Goal: Task Accomplishment & Management: Use online tool/utility

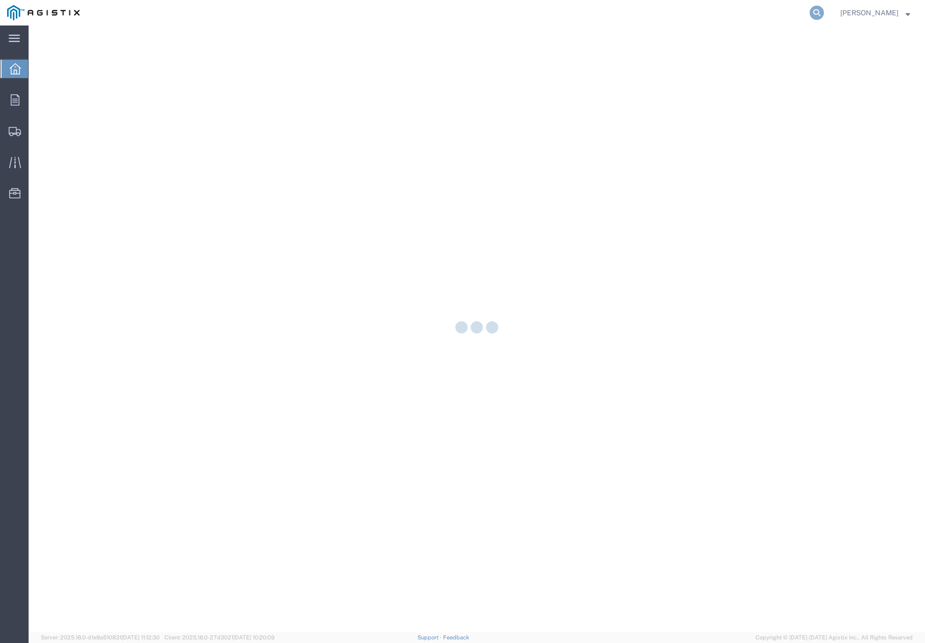
click at [823, 15] on icon at bounding box center [816, 13] width 14 height 14
paste input "56311329"
type input "56311329"
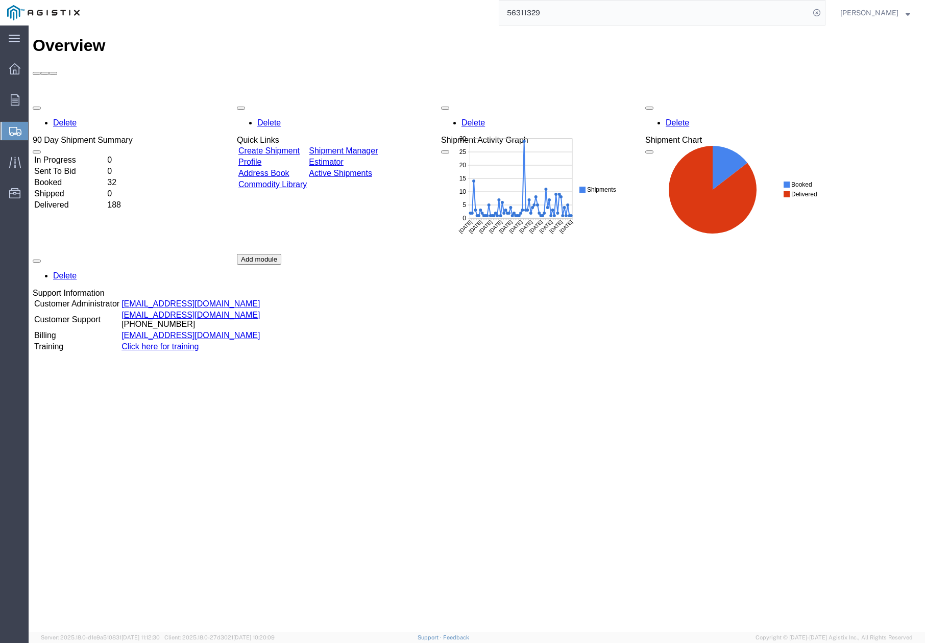
drag, startPoint x: 821, startPoint y: 12, endPoint x: 794, endPoint y: 12, distance: 27.0
click at [822, 12] on icon at bounding box center [816, 13] width 14 height 14
click at [817, 9] on icon at bounding box center [816, 13] width 14 height 14
click at [676, 11] on input "search" at bounding box center [654, 13] width 310 height 24
paste input "56311329"
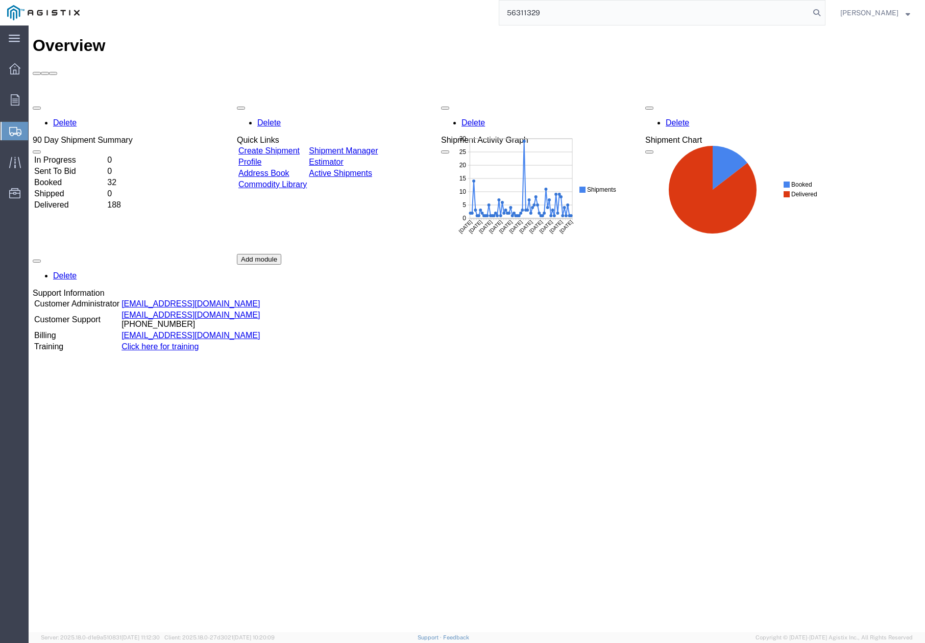
type input "56311329"
click at [17, 103] on icon at bounding box center [15, 99] width 9 height 11
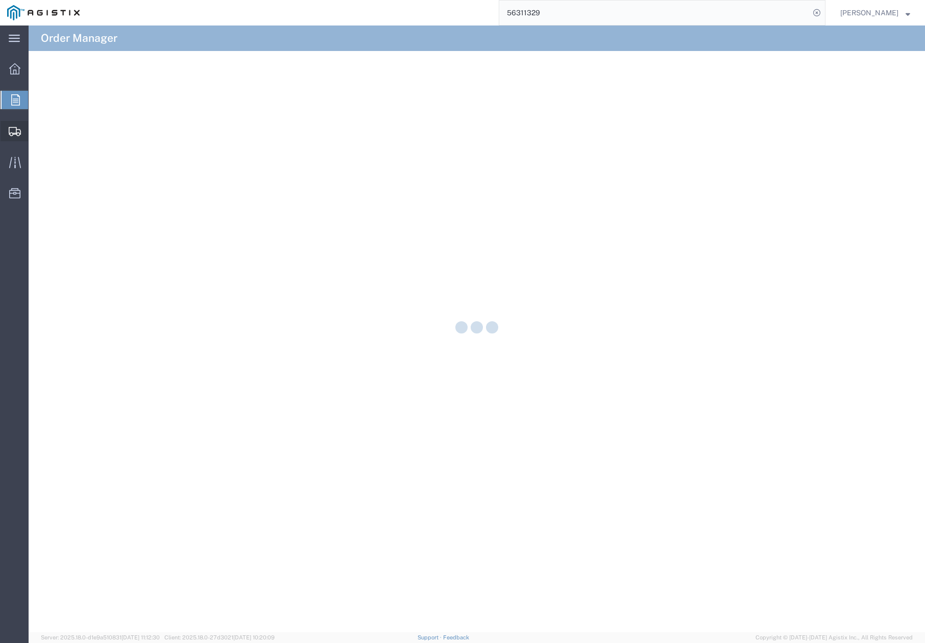
click at [17, 125] on div at bounding box center [15, 131] width 29 height 20
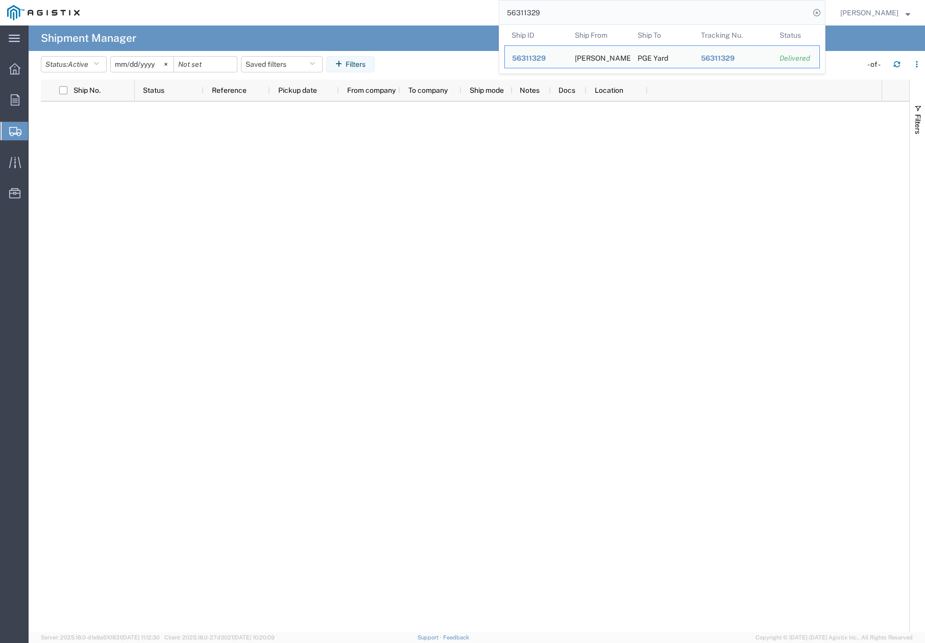
click at [558, 15] on input "56311329" at bounding box center [654, 13] width 310 height 24
click at [682, 60] on td "Ship To [GEOGRAPHIC_DATA]" at bounding box center [661, 56] width 63 height 23
click at [530, 62] on span "56311329" at bounding box center [529, 58] width 34 height 8
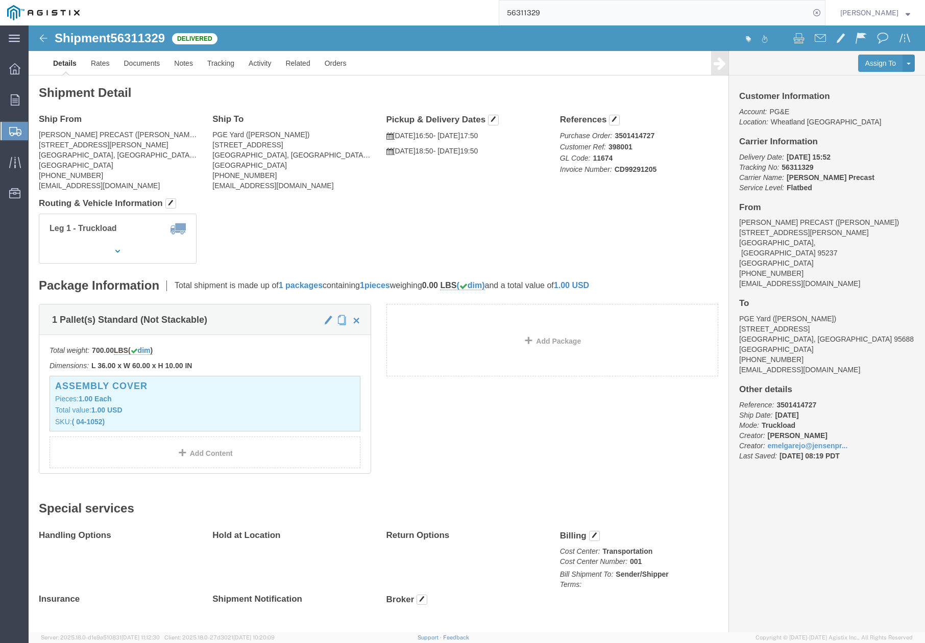
drag, startPoint x: 358, startPoint y: 216, endPoint x: 381, endPoint y: 211, distance: 23.4
click div "Leg 1 - Truckload Vehicle 1: Flat Bed Number of trucks: 1"
click link "Clone Shipment"
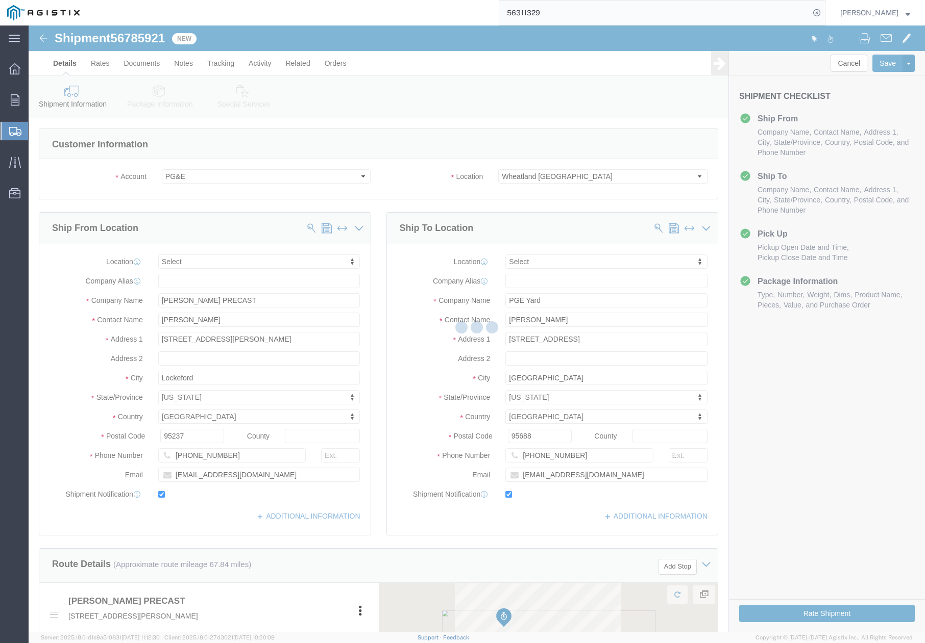
select select
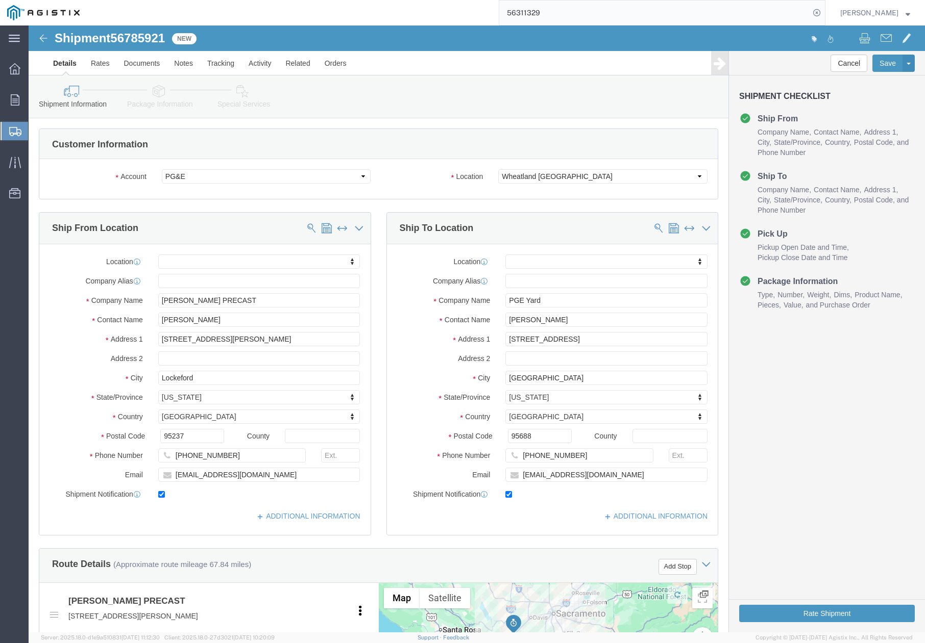
drag, startPoint x: 500, startPoint y: 491, endPoint x: 508, endPoint y: 483, distance: 11.5
click div "ADDITIONAL INFORMATION"
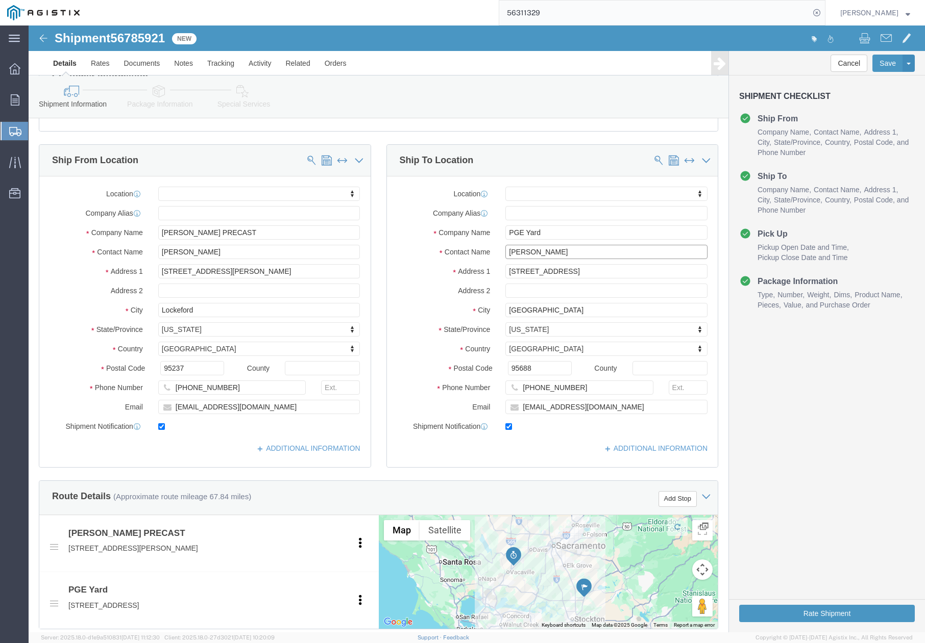
drag, startPoint x: 547, startPoint y: 226, endPoint x: 472, endPoint y: 229, distance: 74.6
click input "[PERSON_NAME]"
paste input "[PERSON_NAME]"
type input "[PERSON_NAME]"
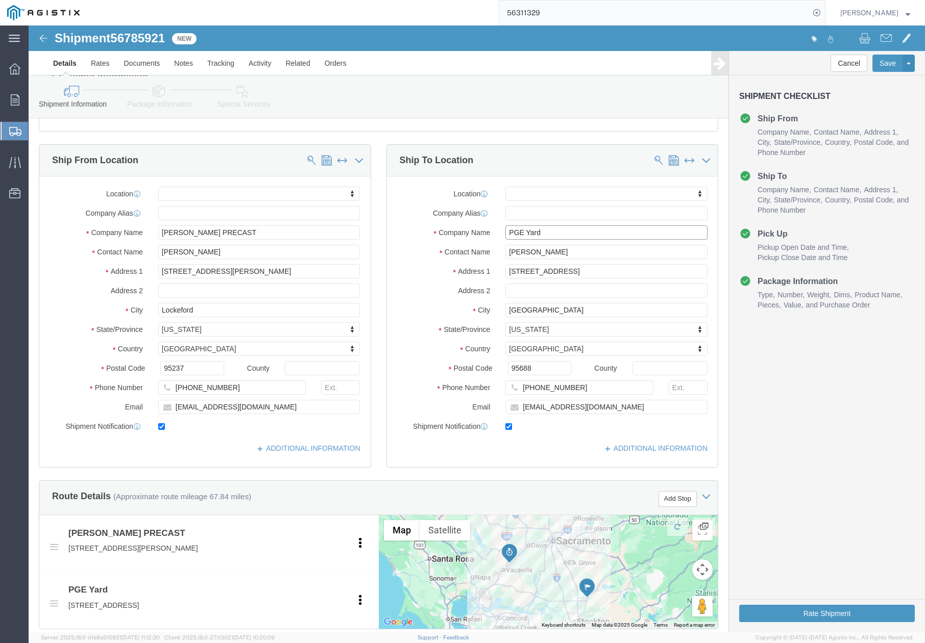
click input "PGE Yard"
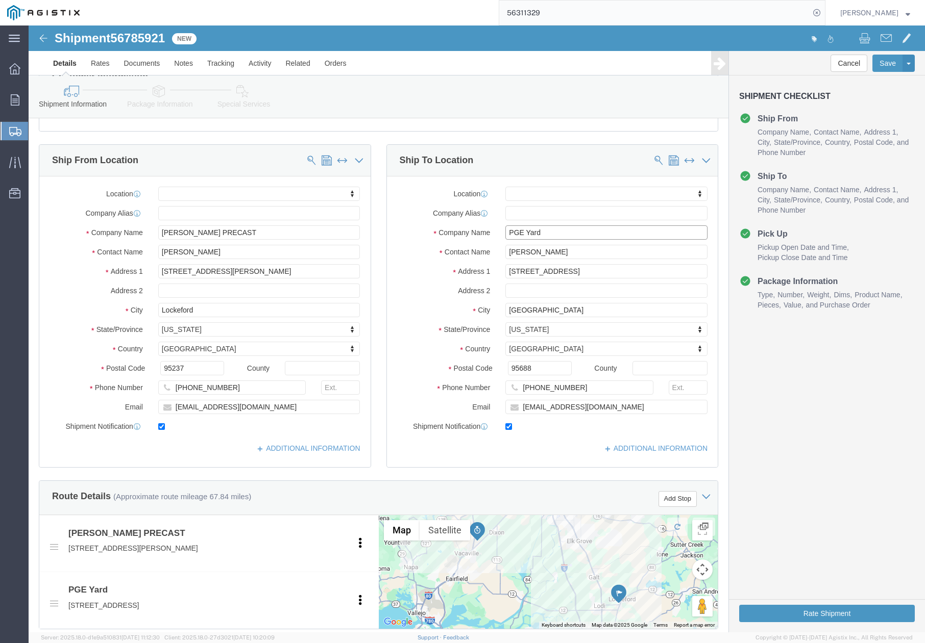
drag, startPoint x: 527, startPoint y: 209, endPoint x: 496, endPoint y: 210, distance: 31.1
click input "PGE Yard"
click input "PGE YJObsite"
type input "PGE Jobsite"
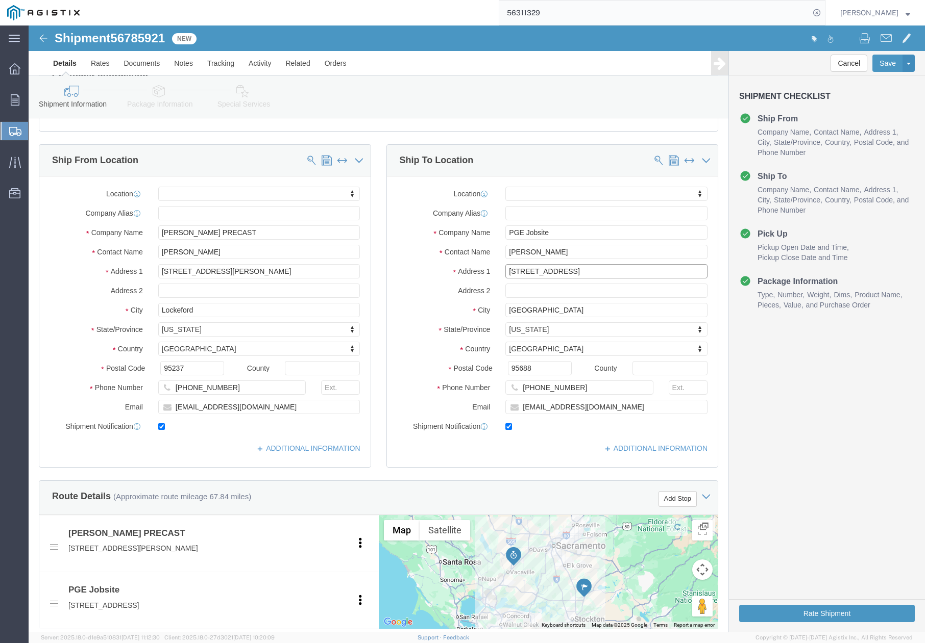
drag, startPoint x: 506, startPoint y: 248, endPoint x: 456, endPoint y: 250, distance: 50.5
click div "Address [STREET_ADDRESS]"
paste input "[STREET_ADDRESS]"
type input "[STREET_ADDRESS]"
select select
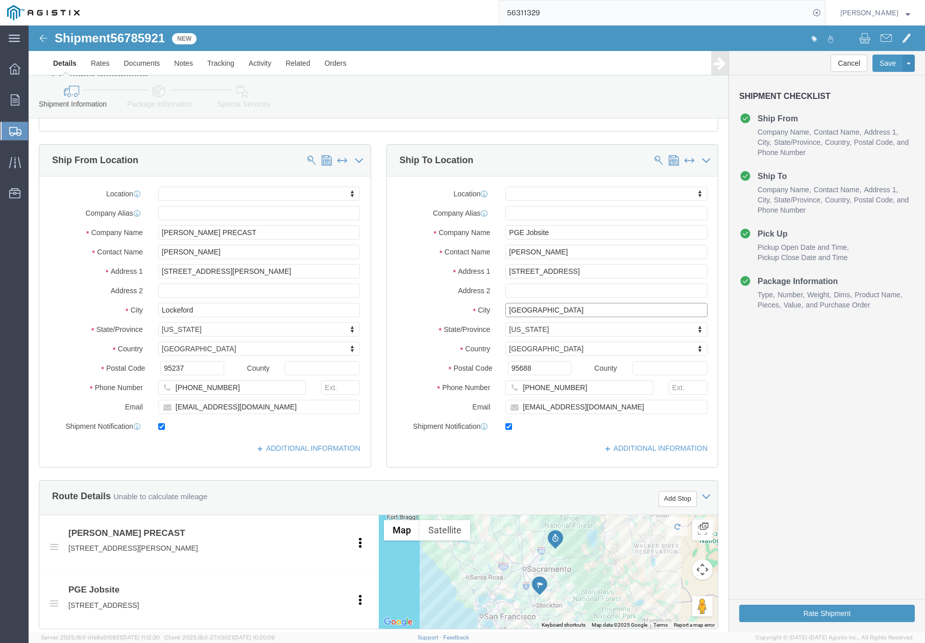
drag, startPoint x: 533, startPoint y: 290, endPoint x: 470, endPoint y: 290, distance: 62.3
click div "[GEOGRAPHIC_DATA]"
paste input "[GEOGRAPHIC_DATA],"
type input "[GEOGRAPHIC_DATA],"
select select
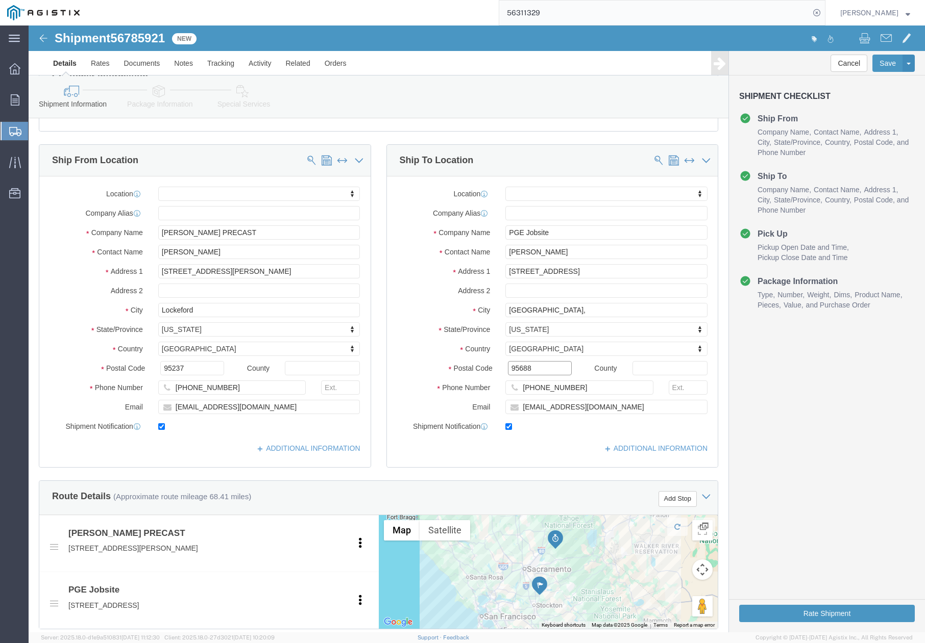
drag, startPoint x: 509, startPoint y: 346, endPoint x: 471, endPoint y: 346, distance: 37.8
click div "95688"
paste input "34"
type input "95634"
select select
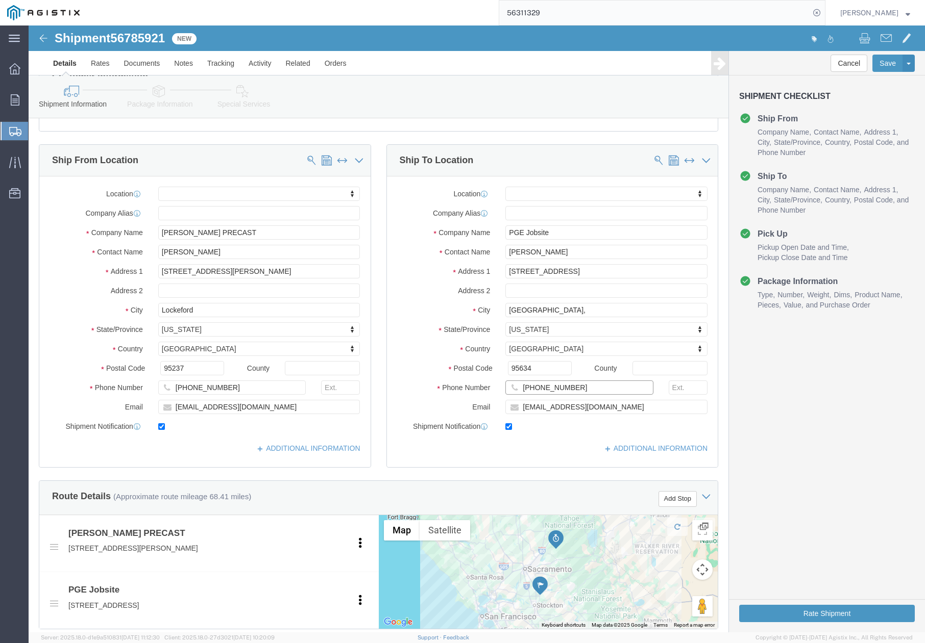
drag, startPoint x: 546, startPoint y: 365, endPoint x: 449, endPoint y: 369, distance: 97.0
click div "Phone Number [PHONE_NUMBER]"
paste input "[PHONE_NUMBER]"
type input "[PHONE_NUMBER]"
drag, startPoint x: 548, startPoint y: 367, endPoint x: 541, endPoint y: 366, distance: 6.7
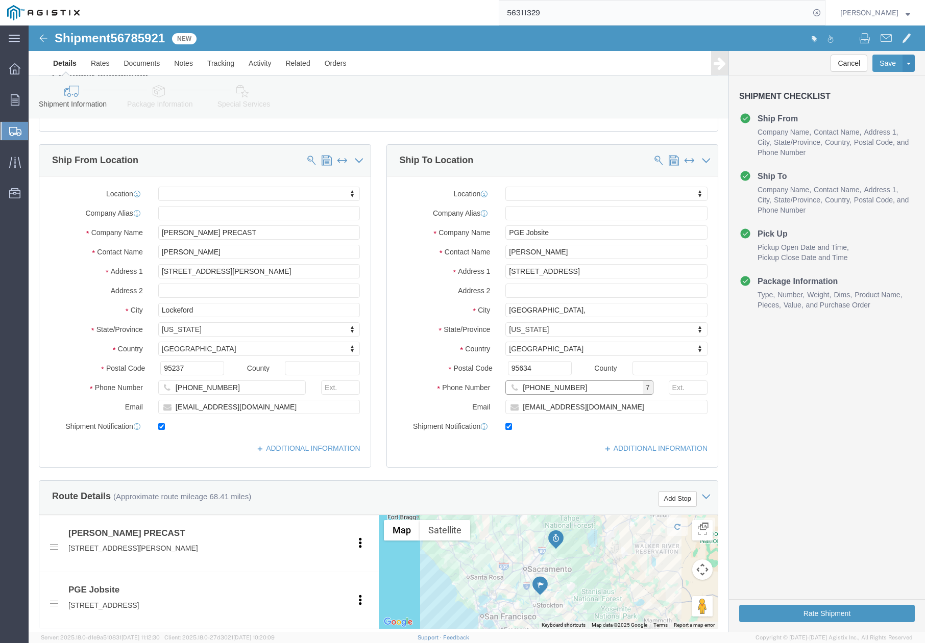
click input "[PHONE_NUMBER]"
drag, startPoint x: 552, startPoint y: 385, endPoint x: 478, endPoint y: 395, distance: 74.7
click div "Location My Profile Location (OBSOLETE) [PERSON_NAME] SC - GC TRAILER (OBSOLETE…"
paste input "E2GI"
type input "[EMAIL_ADDRESS][DOMAIN_NAME]"
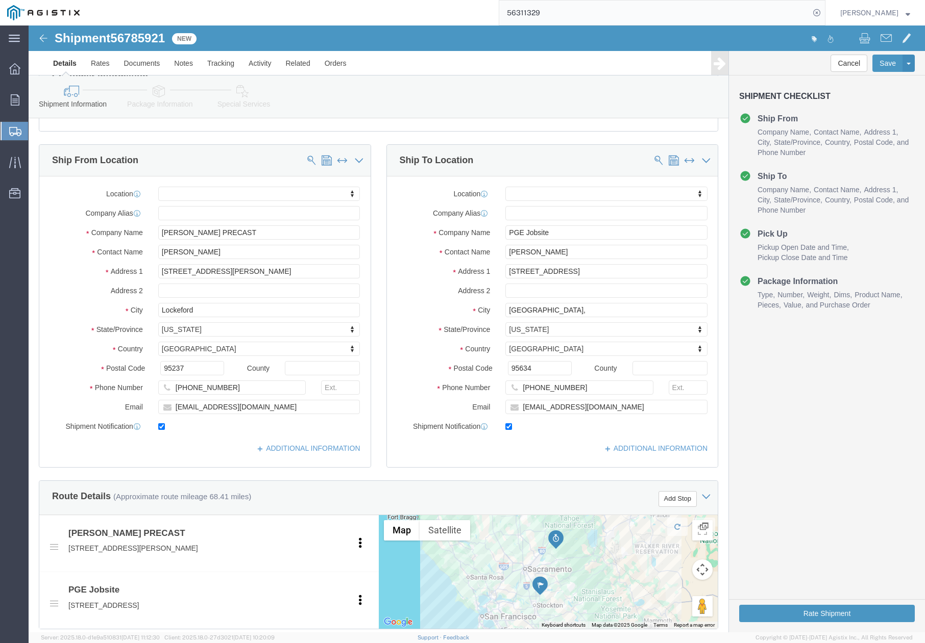
click div "ADDITIONAL INFORMATION"
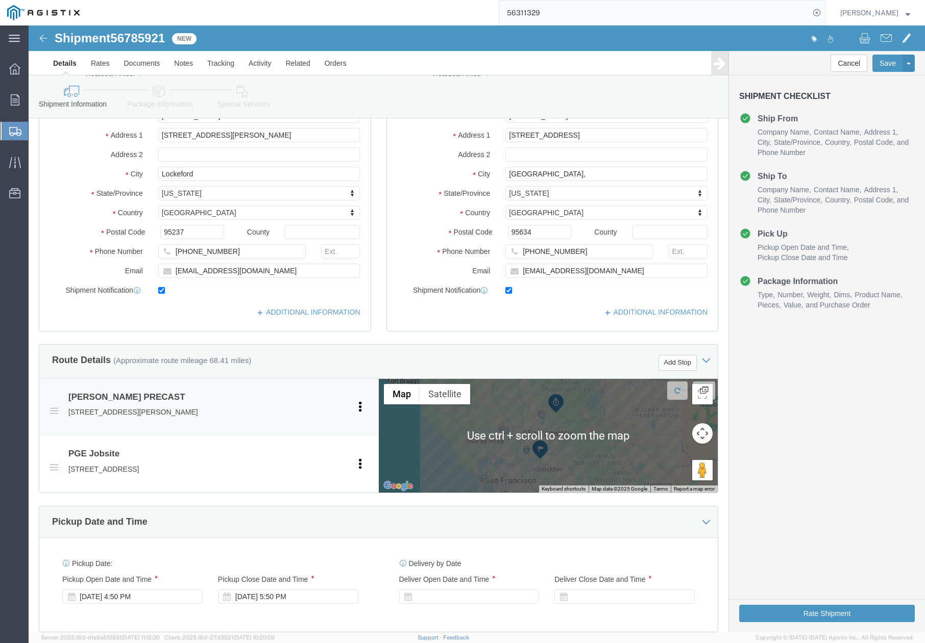
scroll to position [340, 0]
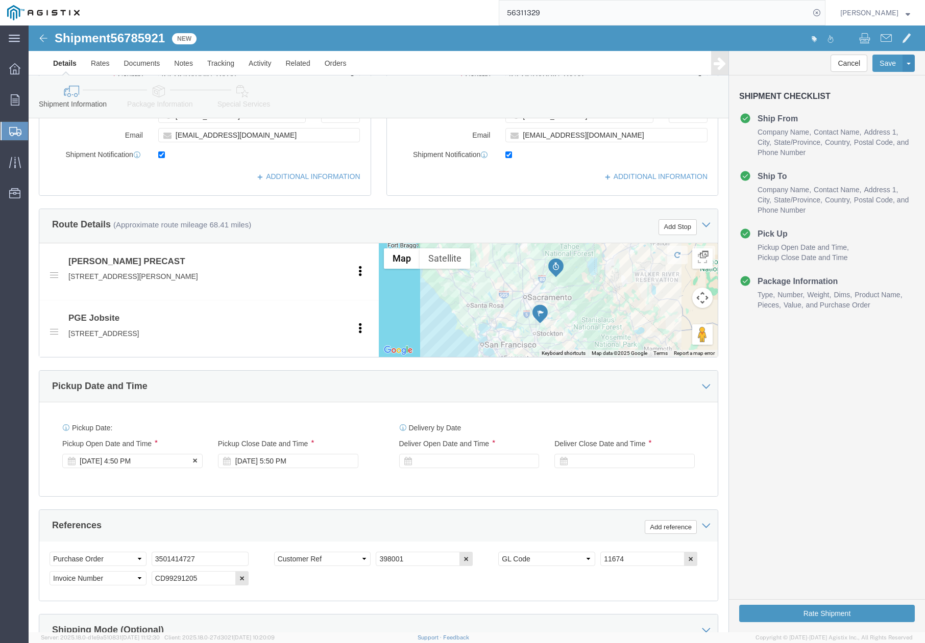
click div "[DATE] 4:50 PM"
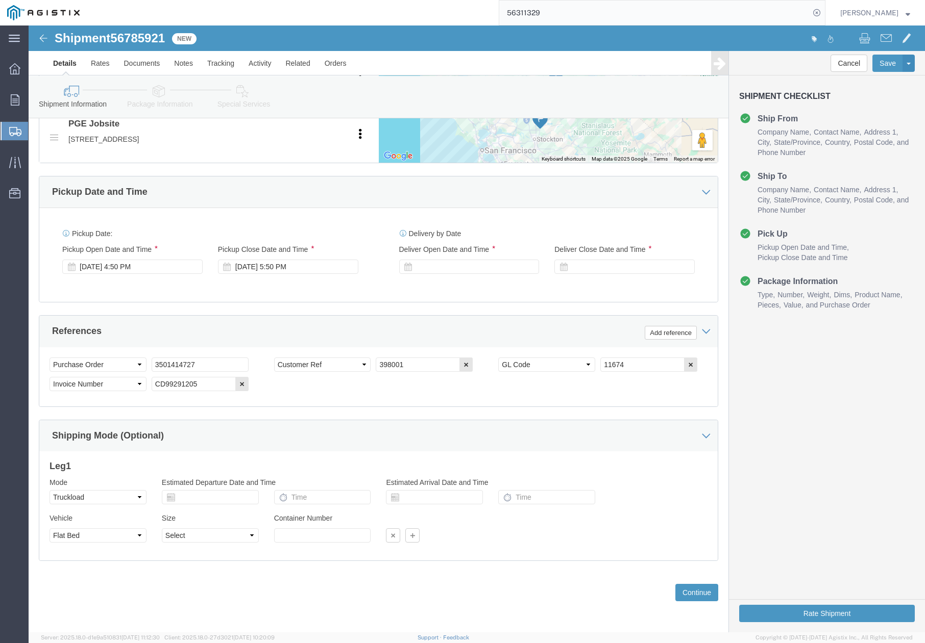
click div "References Add reference"
click div
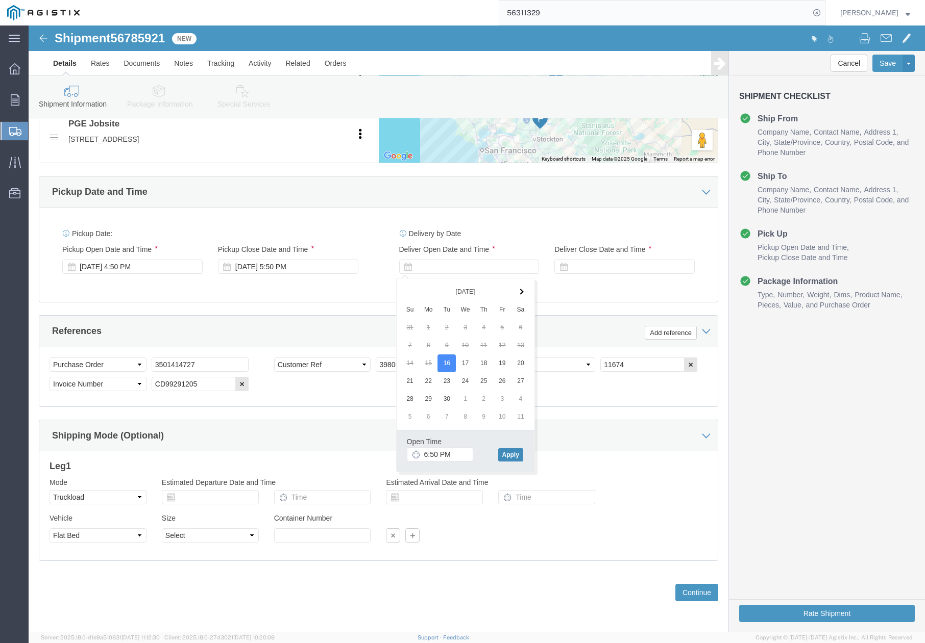
click button "Apply"
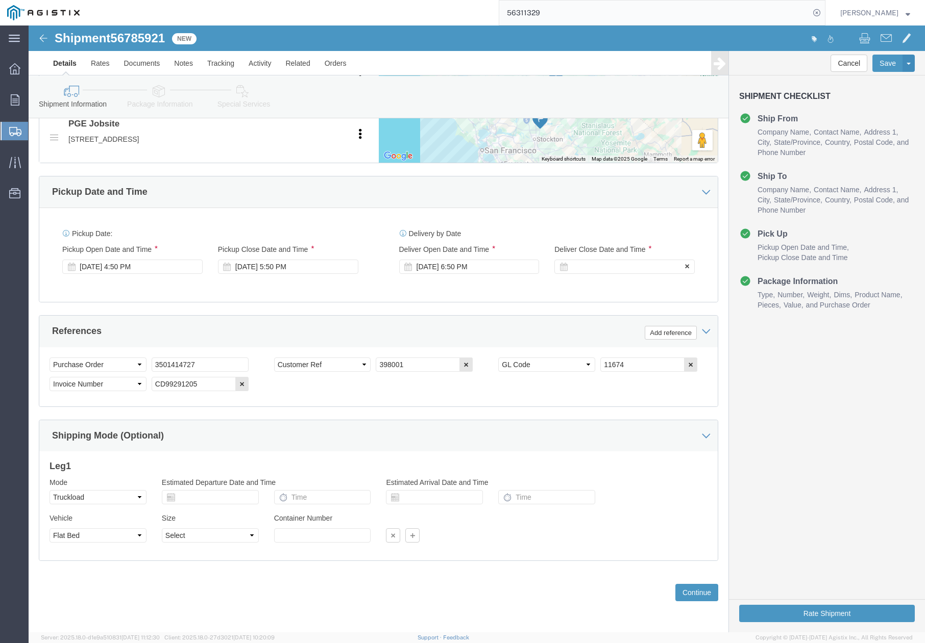
click div
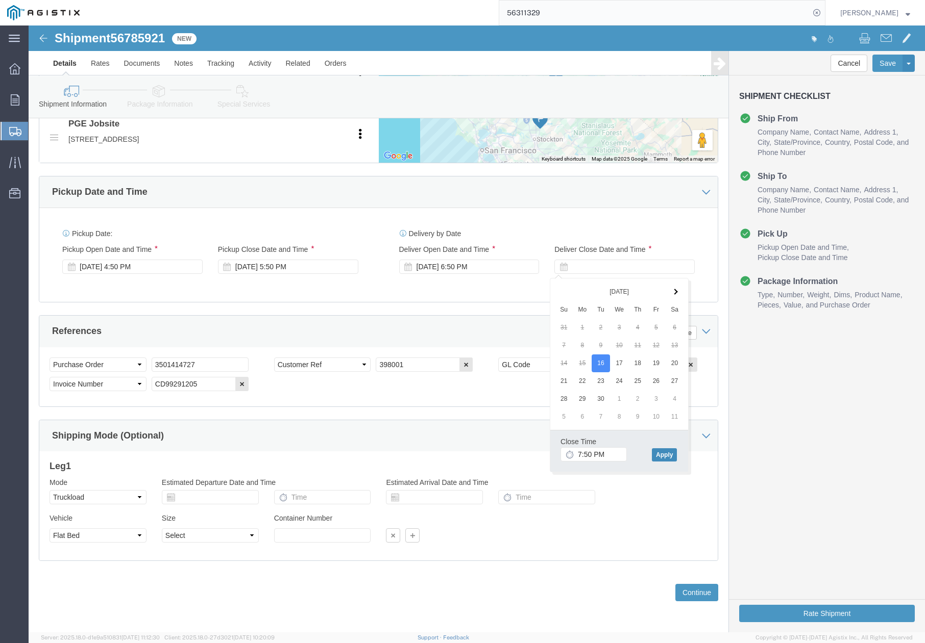
click button "Apply"
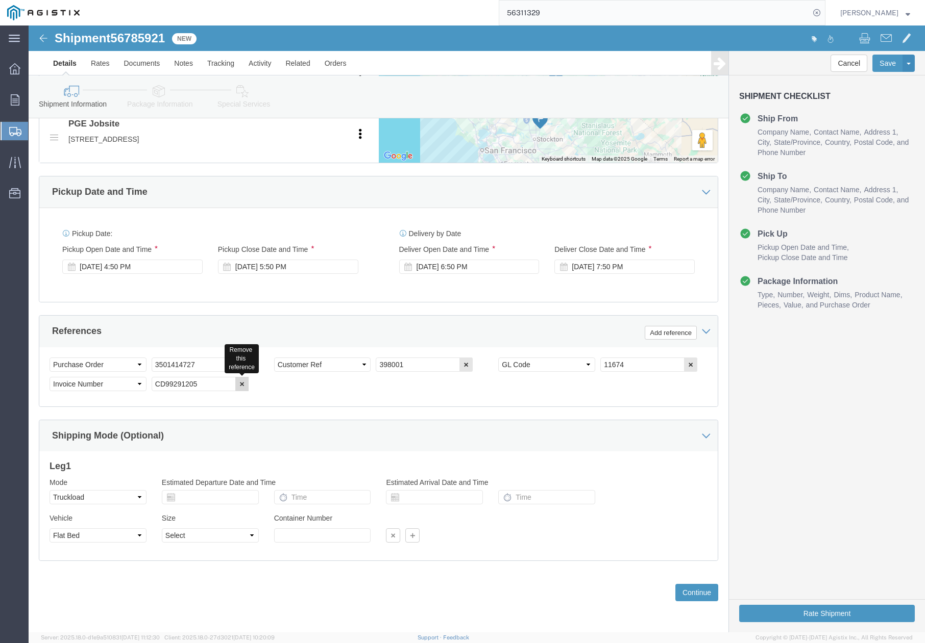
click icon "button"
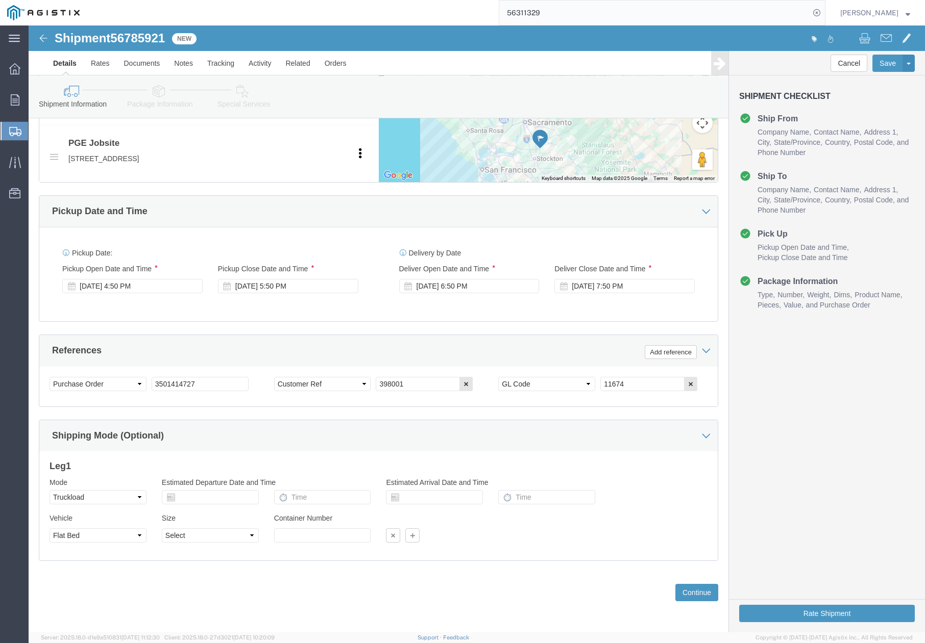
scroll to position [518, 0]
click icon "button"
drag, startPoint x: 191, startPoint y: 360, endPoint x: 121, endPoint y: 361, distance: 69.4
click input "3501414727"
paste input "350142076"
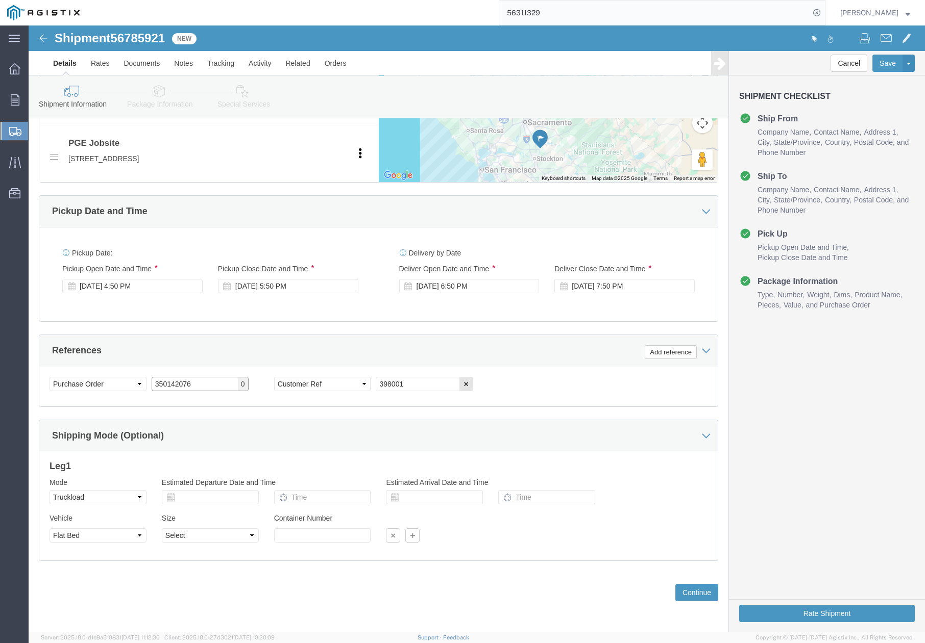
type input "350142076"
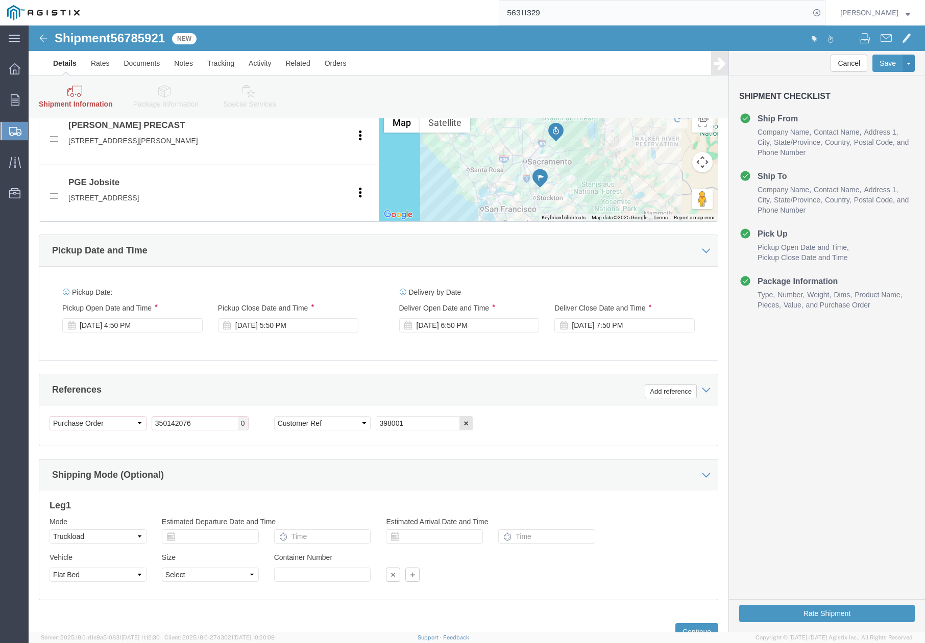
scroll to position [562, 0]
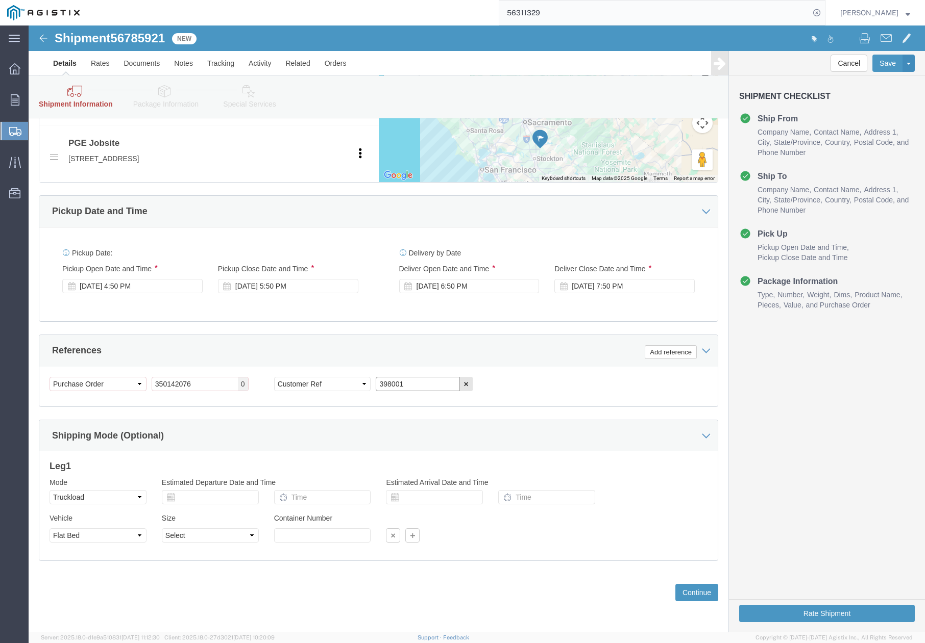
drag, startPoint x: 374, startPoint y: 357, endPoint x: 341, endPoint y: 364, distance: 33.9
click div "Select Account Type Activity ID Airline Appointment Number ASN Batch Request # …"
paste input "408452"
type input "408452"
click input "350142076"
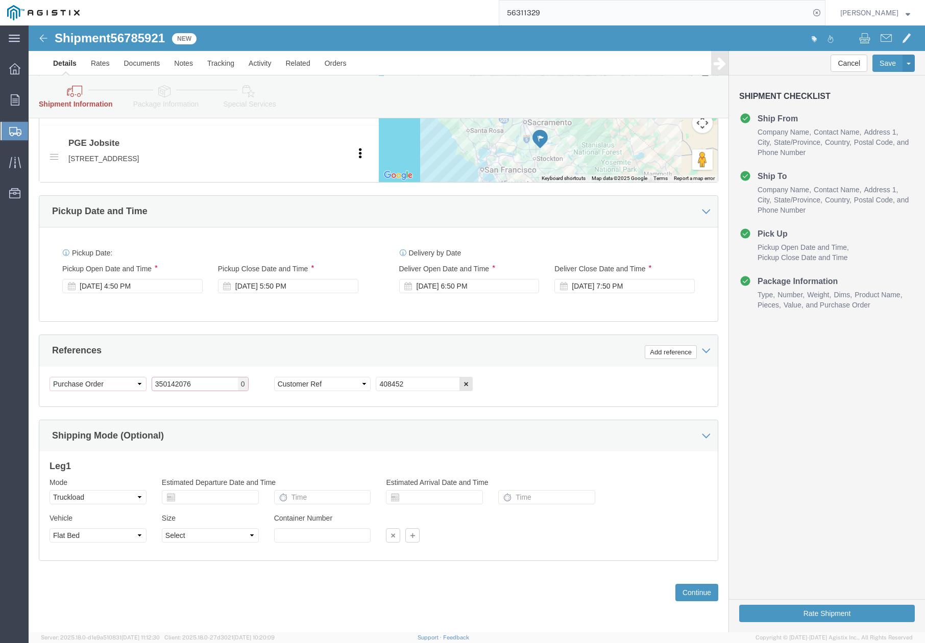
click input "350142076"
type input "3501420764"
click div "References Add reference"
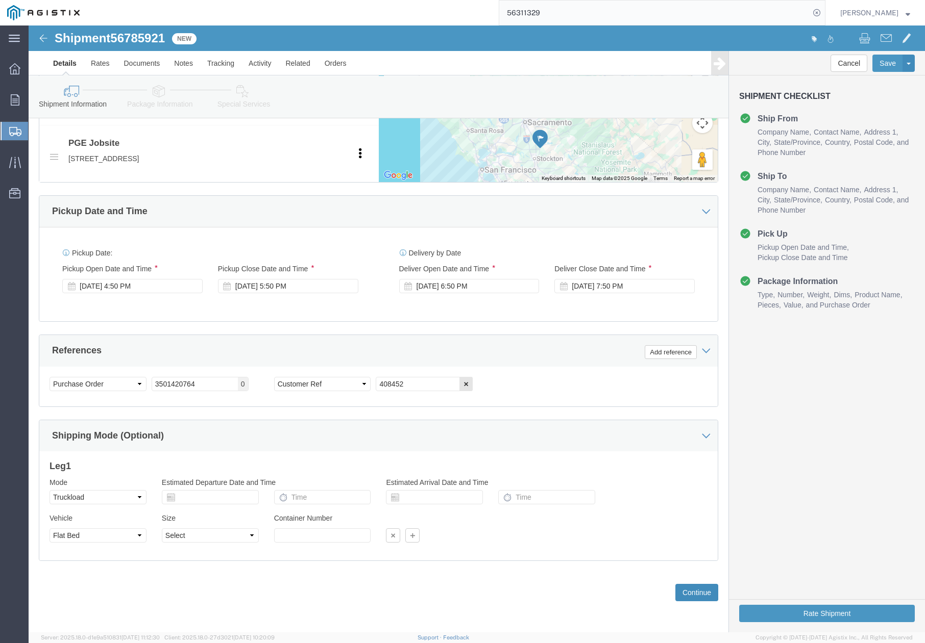
click button "Continue"
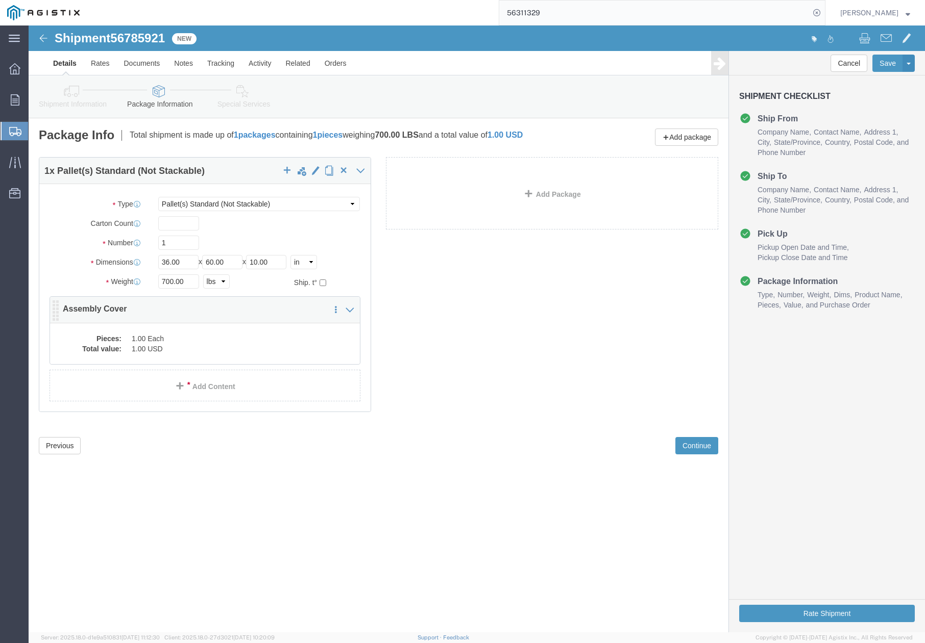
click dd "1.00 Each"
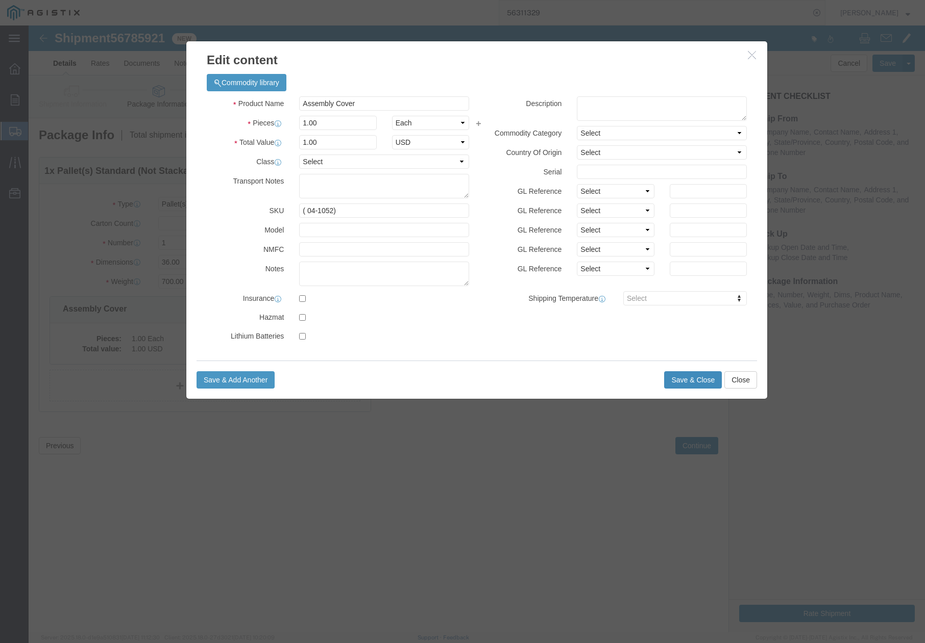
click button "Save & Close"
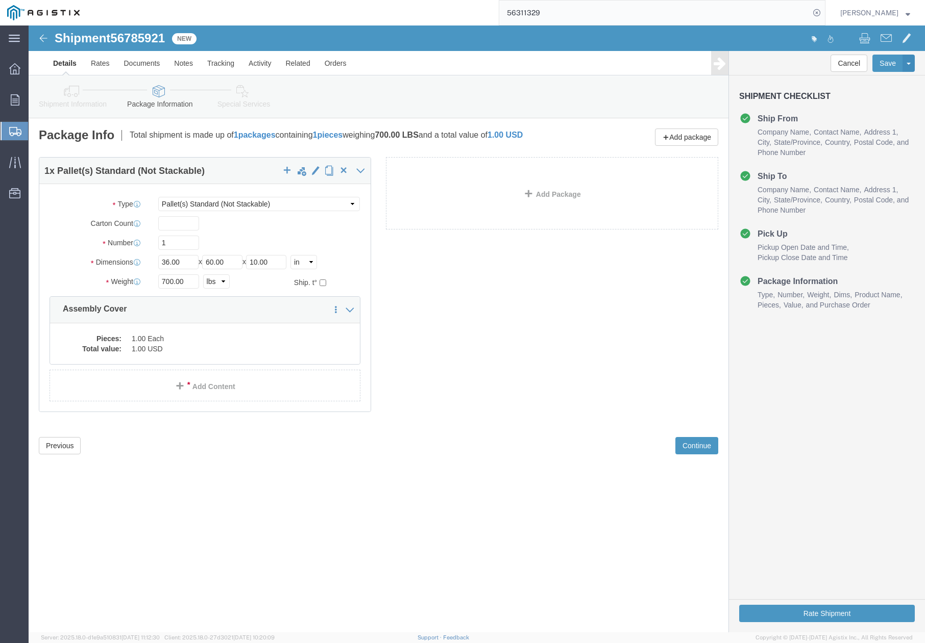
drag, startPoint x: 84, startPoint y: 6, endPoint x: 117, endPoint y: 2, distance: 33.4
click div "Shipment 56785921 New Details Rates Documents Notes Tracking Activity Related O…"
drag, startPoint x: 117, startPoint y: 2, endPoint x: 329, endPoint y: 10, distance: 211.4
click div "Shipment 56785921 New"
drag, startPoint x: 139, startPoint y: 12, endPoint x: 88, endPoint y: 16, distance: 51.2
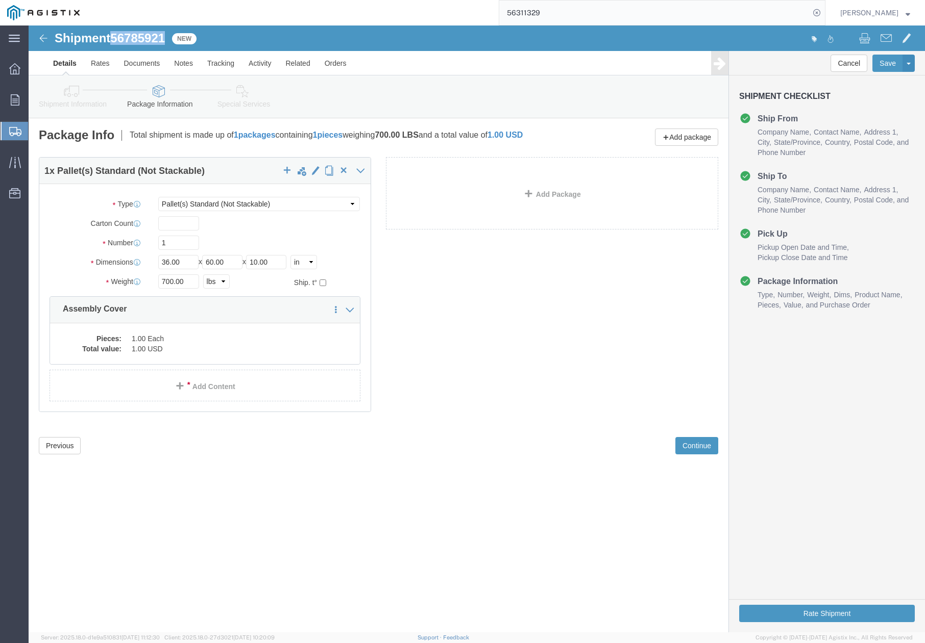
click span "56785921"
copy span "56785921"
click button "Rate Shipment"
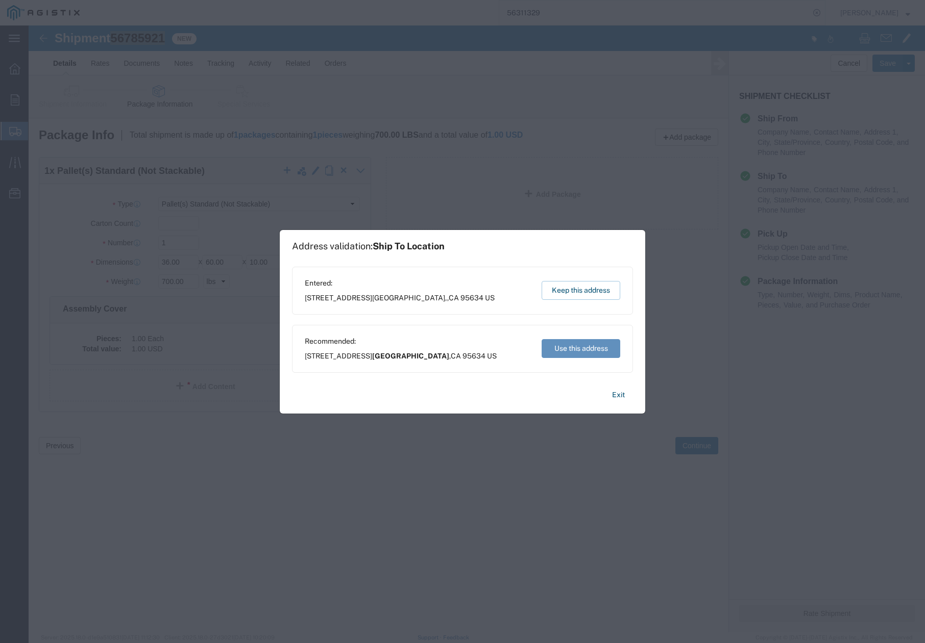
click at [554, 347] on button "Use this address" at bounding box center [580, 348] width 79 height 19
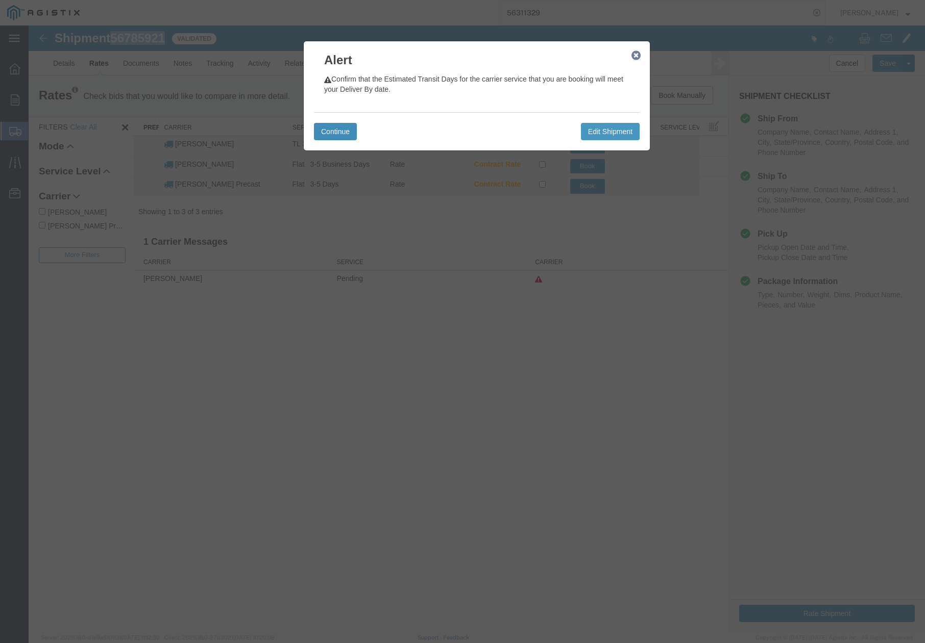
click at [345, 125] on button "Continue" at bounding box center [335, 131] width 43 height 17
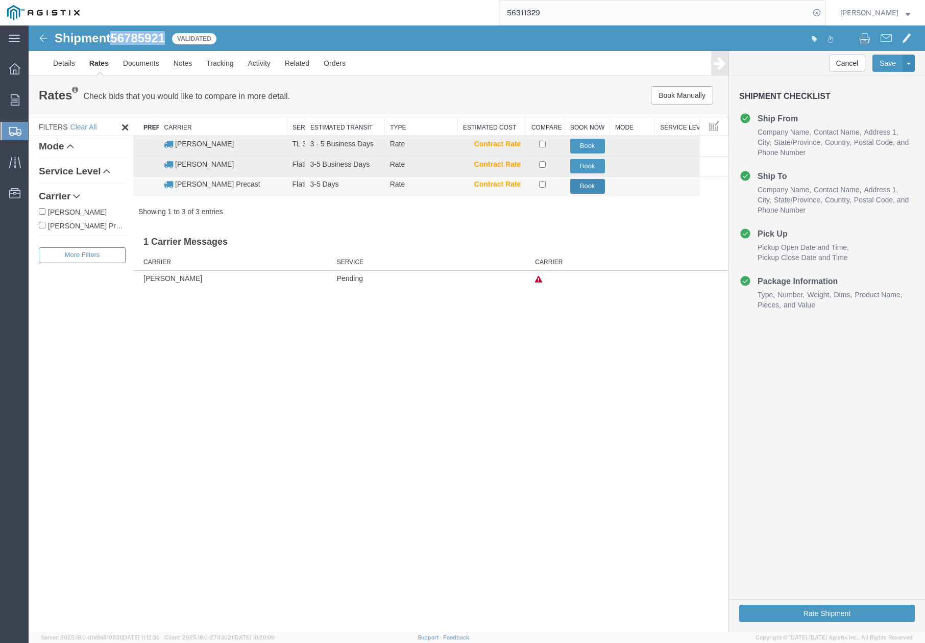
click at [581, 190] on button "Book" at bounding box center [587, 186] width 35 height 15
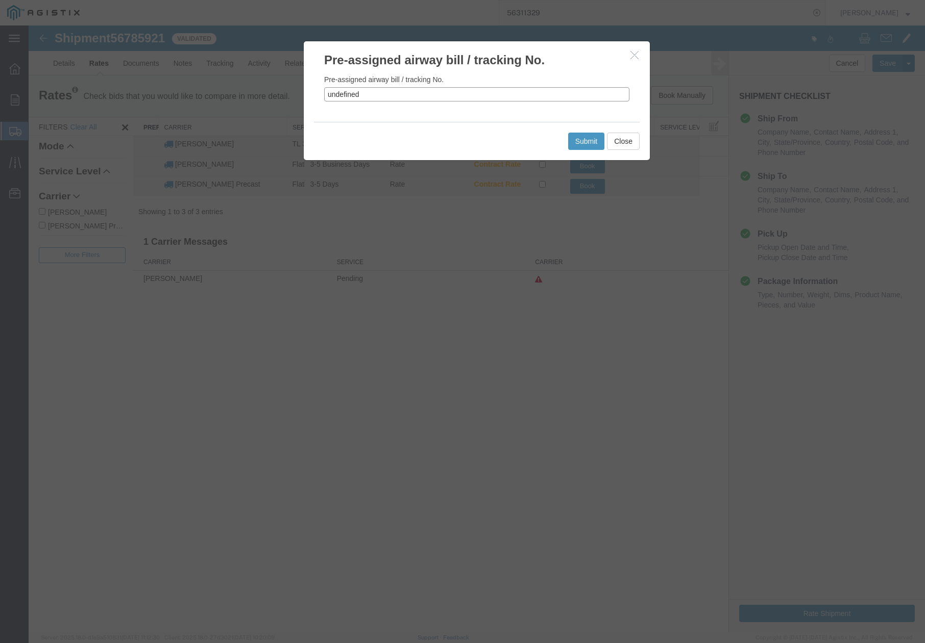
drag, startPoint x: 386, startPoint y: 96, endPoint x: 320, endPoint y: 103, distance: 65.6
click at [320, 103] on div "Pre-assigned airway bill / tracking No. undefined" at bounding box center [477, 95] width 346 height 53
paste input "56785921"
type input "56785921"
click at [576, 145] on button "Submit" at bounding box center [586, 141] width 37 height 17
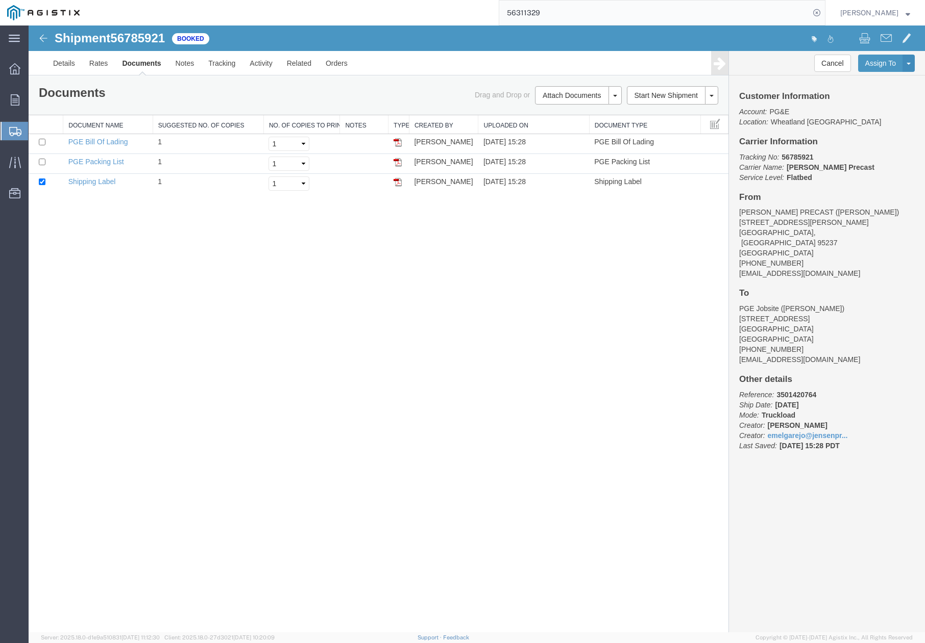
drag, startPoint x: 608, startPoint y: 435, endPoint x: 619, endPoint y: 386, distance: 50.1
click at [608, 435] on div "Shipment 56785921 3 of 3 Booked Details Rates Documents Notes Tracking Activity…" at bounding box center [477, 329] width 896 height 607
drag, startPoint x: 607, startPoint y: 464, endPoint x: 612, endPoint y: 456, distance: 10.3
click at [607, 464] on div "Shipment 56785921 3 of 3 Booked Details Rates Documents Notes Tracking Activity…" at bounding box center [477, 329] width 896 height 607
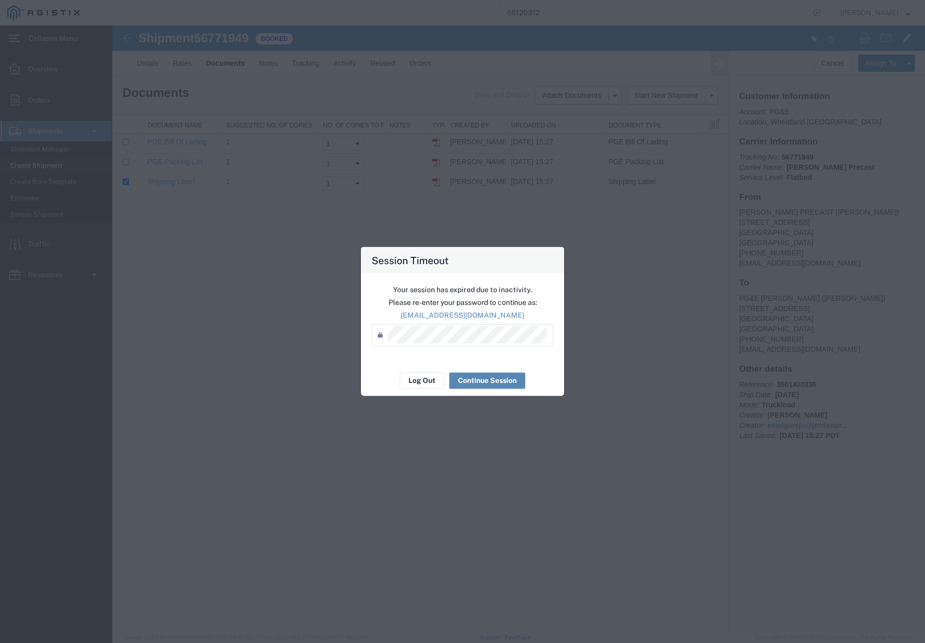
click at [474, 384] on button "Continue Session" at bounding box center [487, 380] width 76 height 16
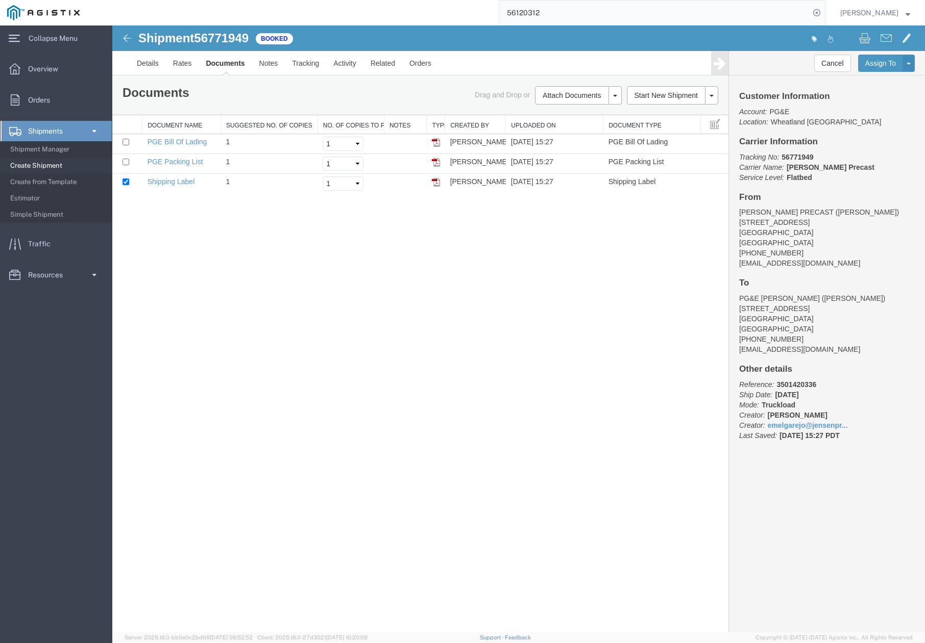
click at [556, 14] on input "56120312" at bounding box center [654, 13] width 310 height 24
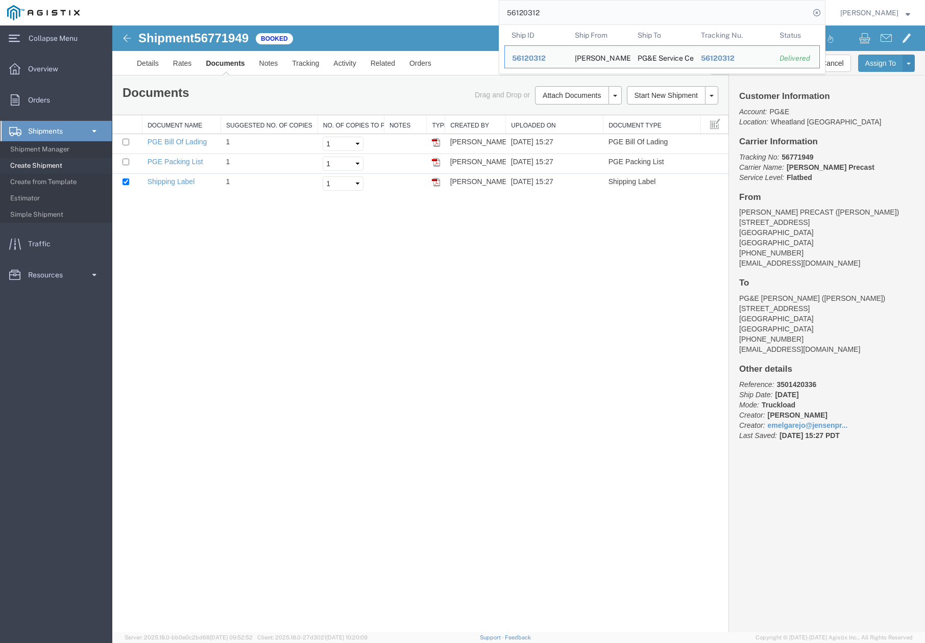
drag, startPoint x: 556, startPoint y: 14, endPoint x: 509, endPoint y: 14, distance: 47.5
click at [509, 14] on input "56120312" at bounding box center [654, 13] width 310 height 24
paste input "556796"
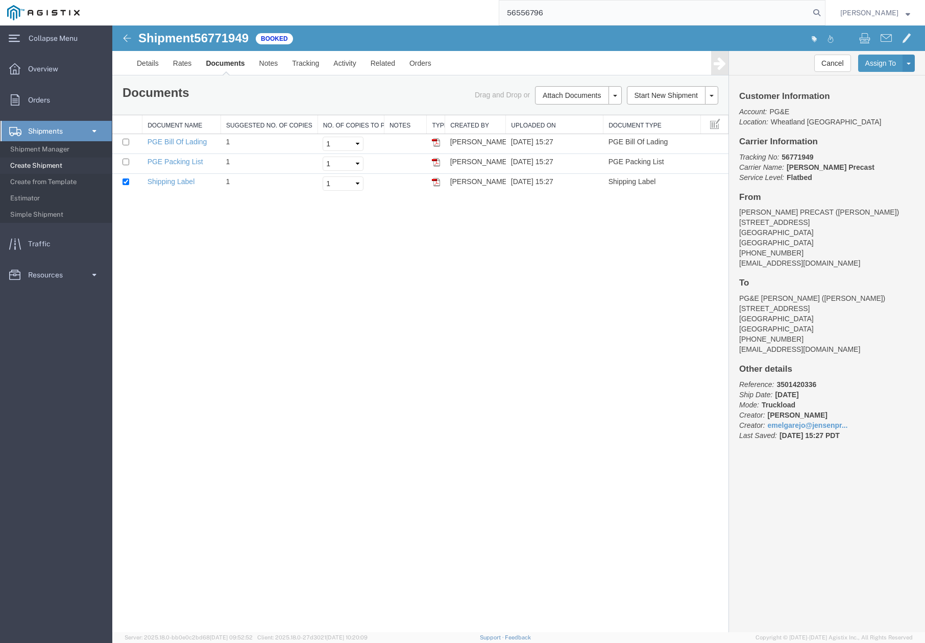
type input "56556796"
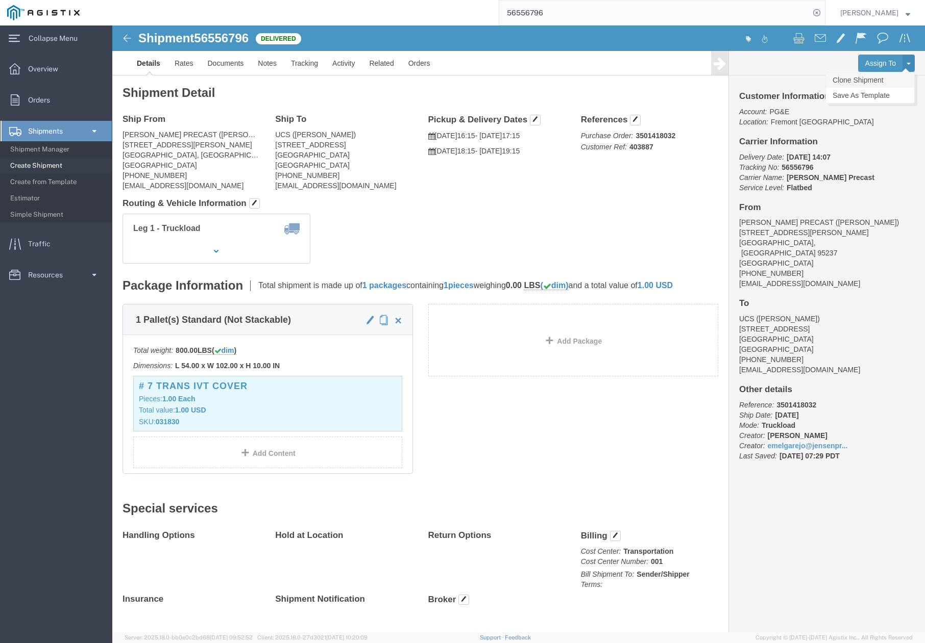
click link "Clone Shipment"
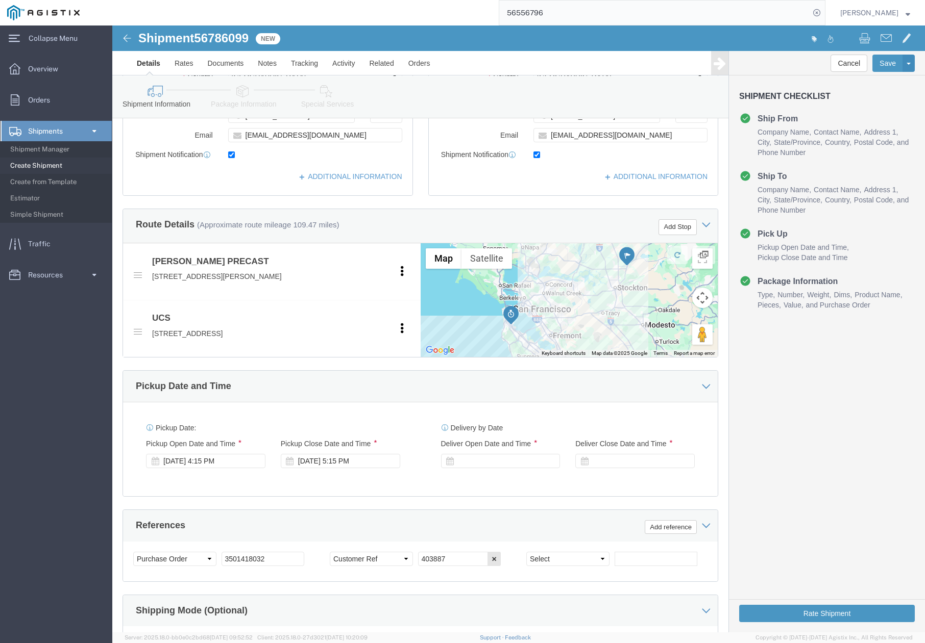
scroll to position [408, 0]
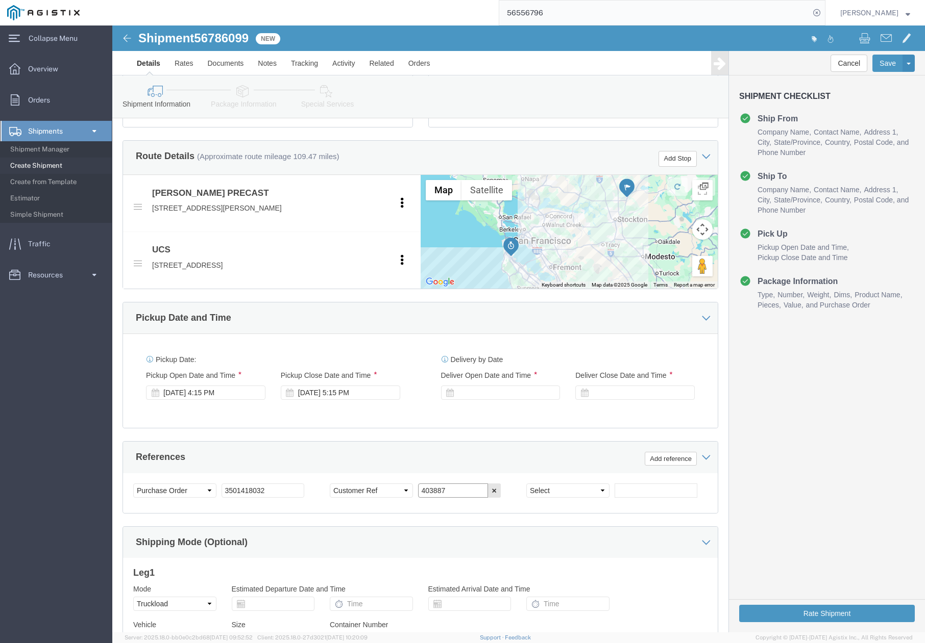
drag, startPoint x: 325, startPoint y: 490, endPoint x: 286, endPoint y: 484, distance: 39.8
click div "Select Account Type Activity ID Airline Appointment Number ASN Batch Request # …"
paste input "8590"
type input "408590"
drag, startPoint x: 327, startPoint y: 488, endPoint x: 291, endPoint y: 488, distance: 35.7
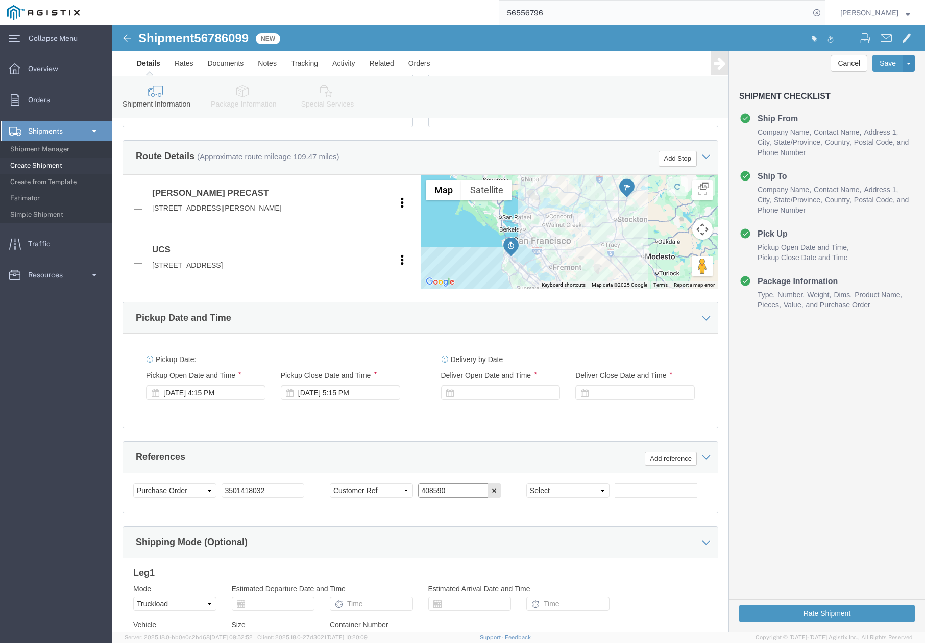
click div "Select Account Type Activity ID Airline Appointment Number ASN Batch Request # …"
click div "Sep 10 2025 4:15 PM"
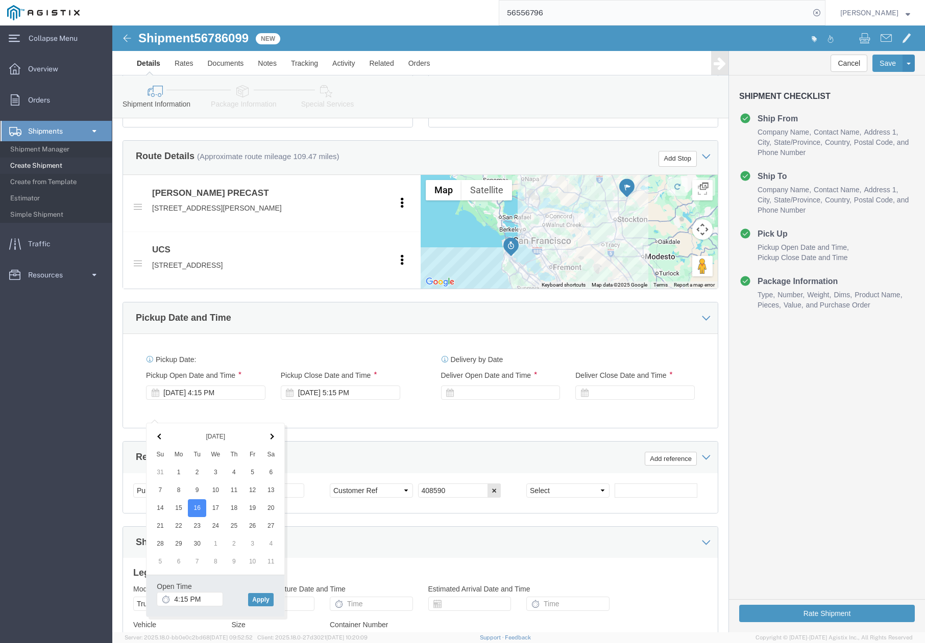
click div "Pickup Date: Pickup Start Date Pickup Start Time Pickup Open Date and Time Sep …"
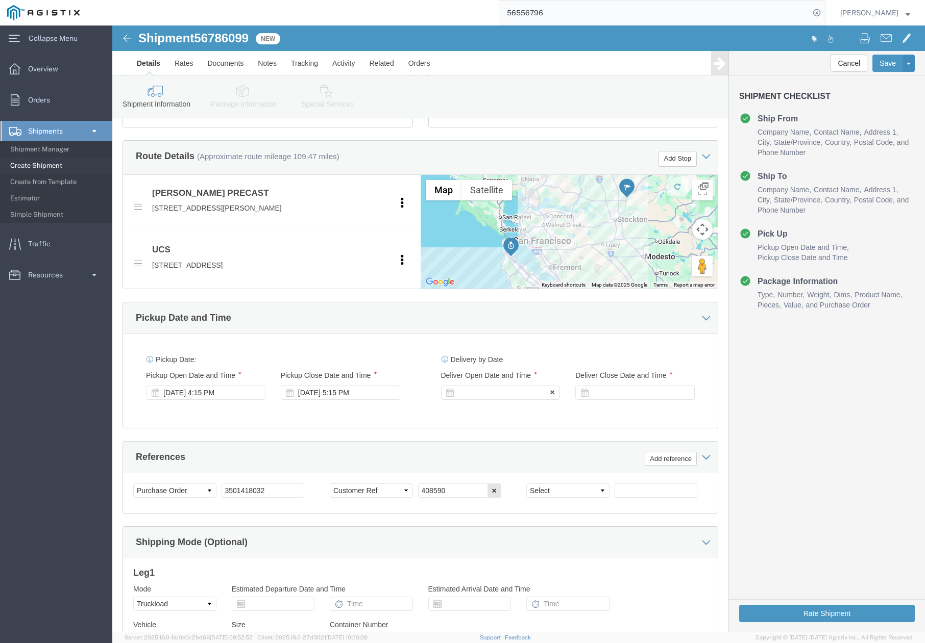
click div
click button "Apply"
click div "Deliver Close Date Deliver Close Time Deliver Close Date and Time"
click div
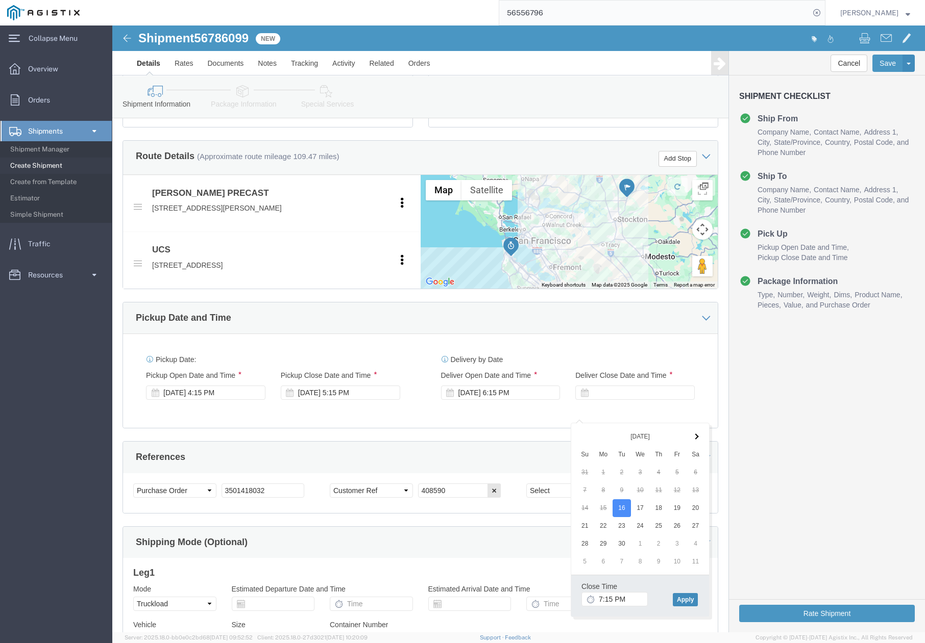
click button "Apply"
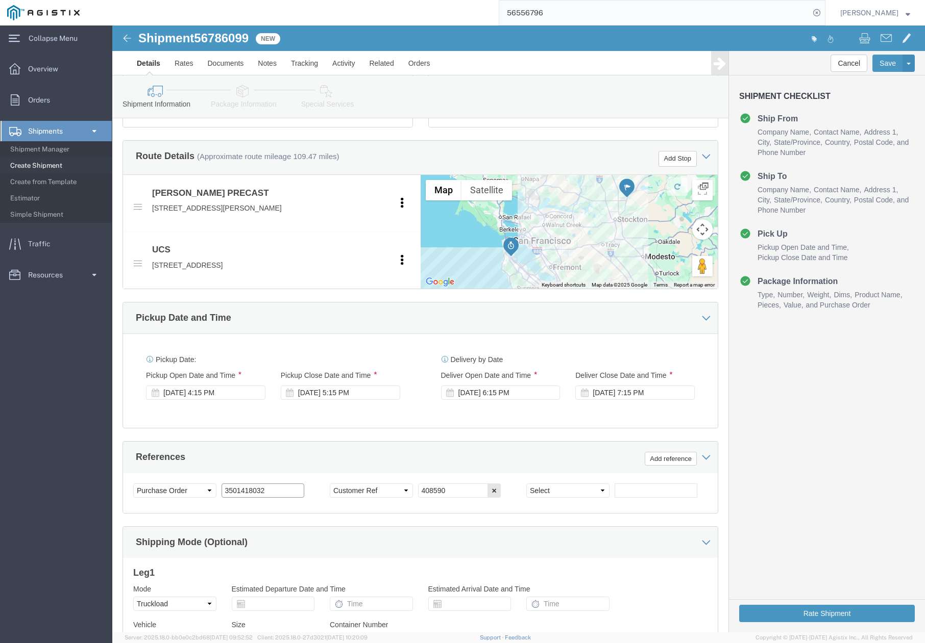
drag, startPoint x: 173, startPoint y: 487, endPoint x: 99, endPoint y: 489, distance: 74.5
click div "Select Account Type Activity ID Airline Appointment Number ASN Batch Request # …"
paste input "20515"
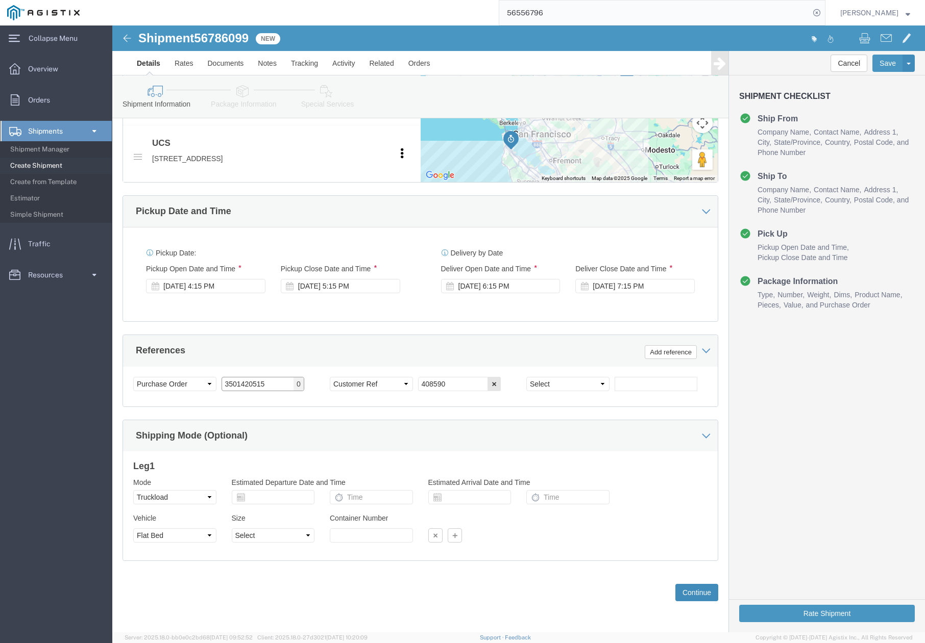
type input "3501420515"
click button "Continue"
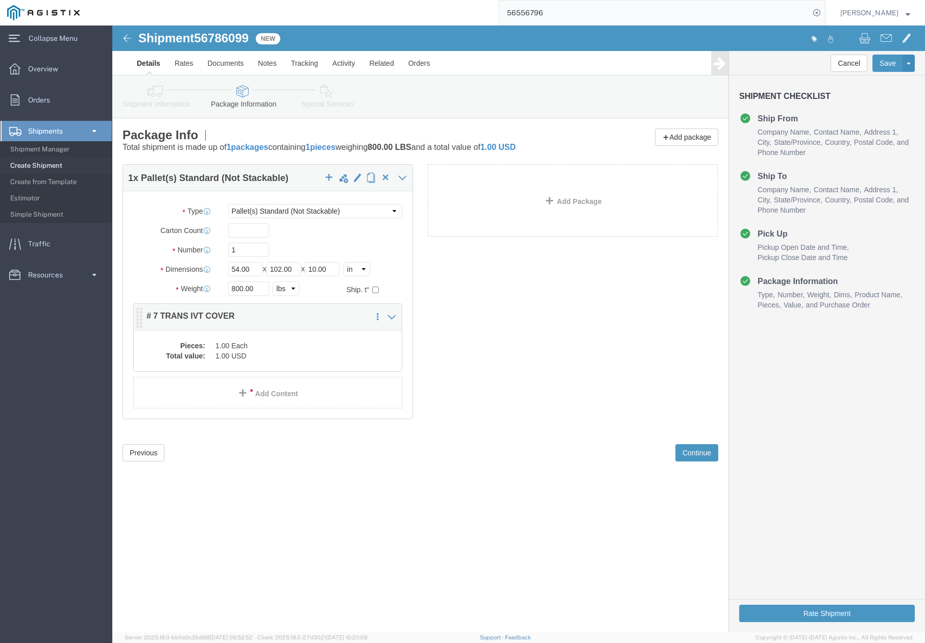
click dd "1.00 USD"
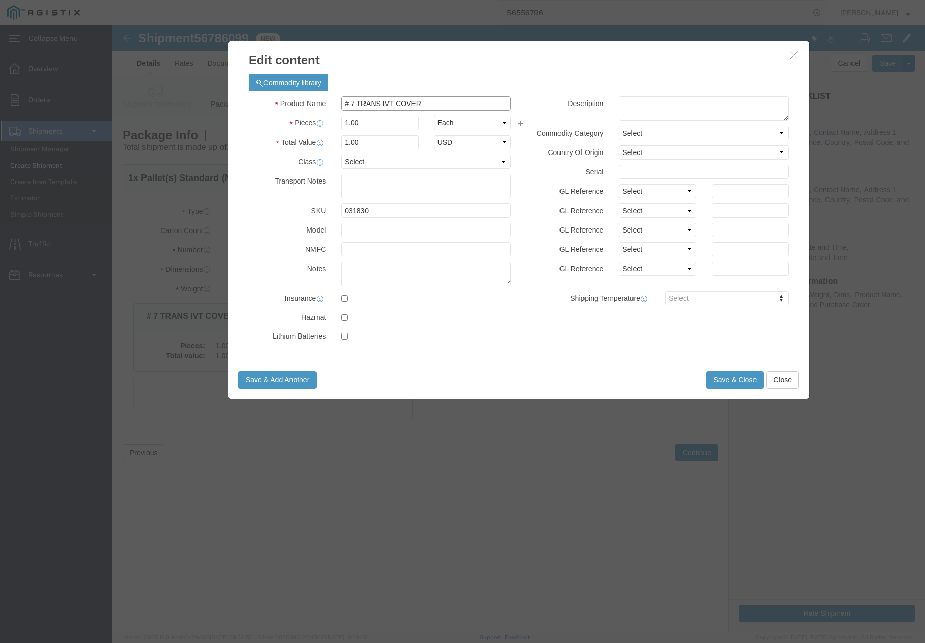
click input "# 7 TRANS IVT COVER"
drag, startPoint x: 315, startPoint y: 78, endPoint x: 238, endPoint y: 85, distance: 77.9
click input "# 7 TRANS IVT COVER"
click input "# 5 IVT ASSEMBLY"
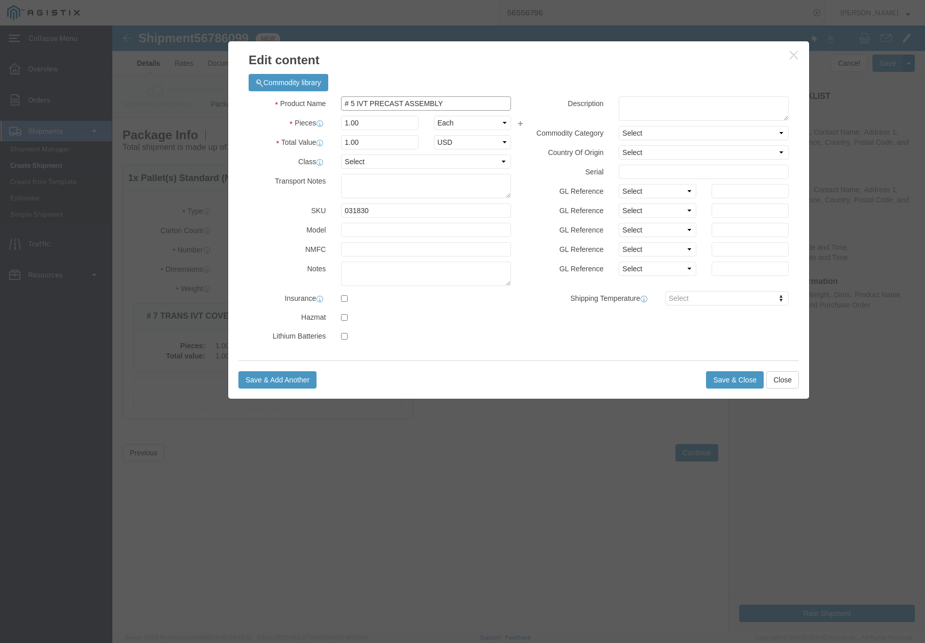
type input "# 5 IVT PRECAST ASSEMBLY"
drag, startPoint x: 252, startPoint y: 191, endPoint x: 217, endPoint y: 192, distance: 34.7
click div "SKU 031830"
type input "03-2506"
click button "Save & Close"
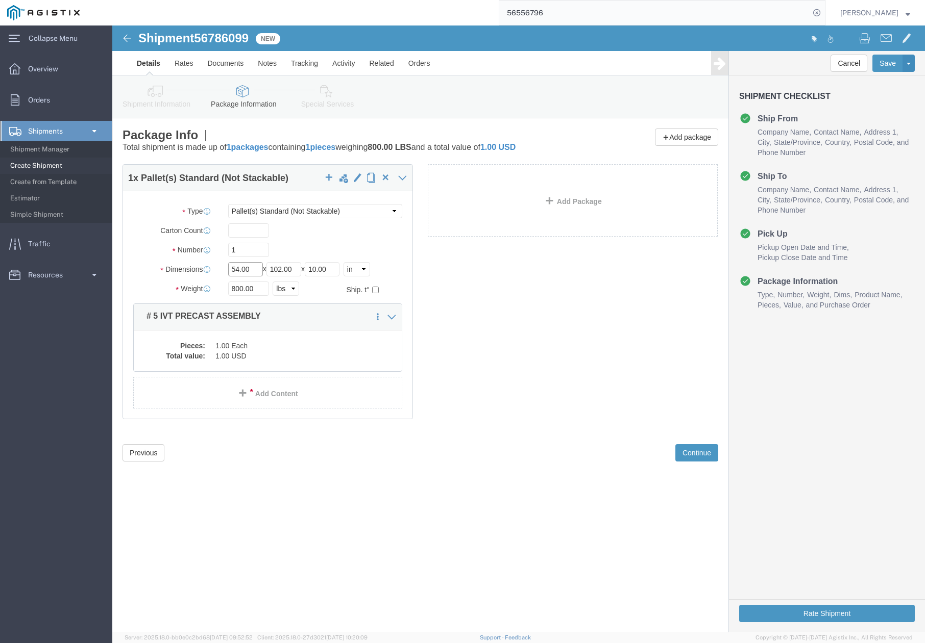
drag, startPoint x: 141, startPoint y: 242, endPoint x: 113, endPoint y: 244, distance: 28.6
click div "Length 54.00 x Width 102.00 x Height 10.00 Select cm ft in"
type input "36"
drag, startPoint x: 189, startPoint y: 244, endPoint x: 135, endPoint y: 247, distance: 53.6
click div "Length 36 x Width 102.00 x Height 10.00 Select cm ft in"
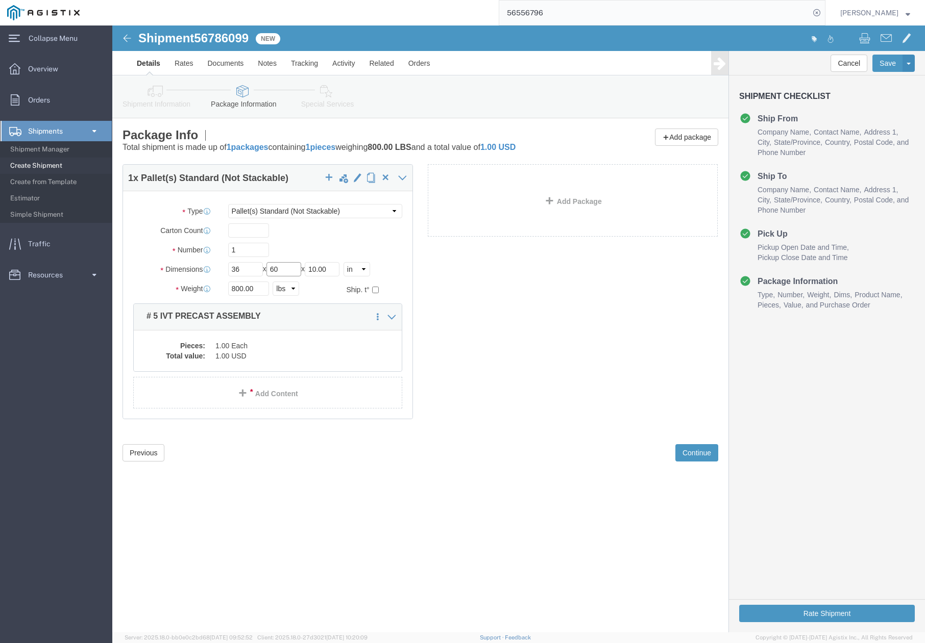
type input "60"
drag, startPoint x: 175, startPoint y: 242, endPoint x: 170, endPoint y: 244, distance: 5.3
click div "Length 36 x Width 60 x Height 10.00 Select cm ft in"
type input "0"
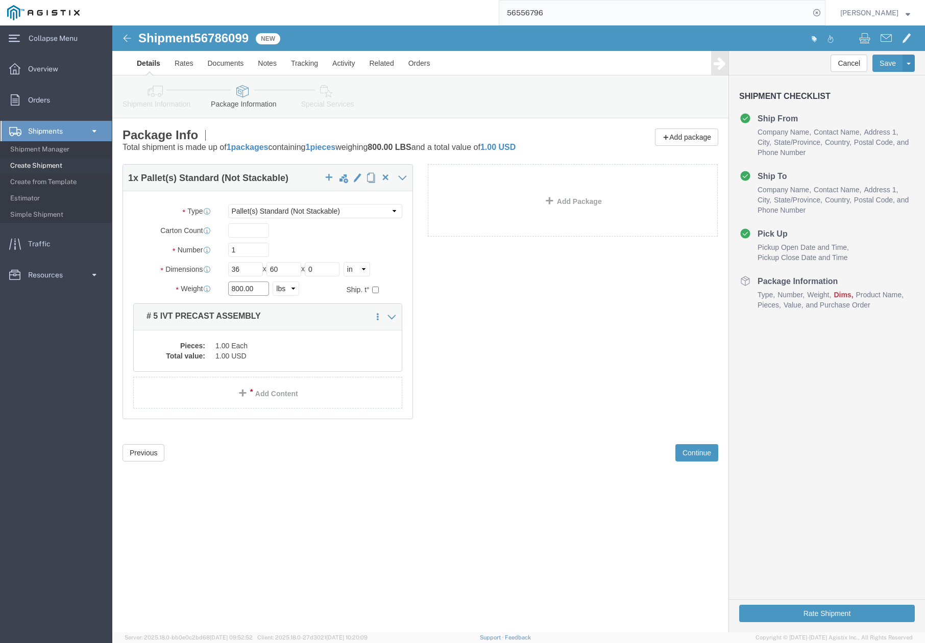
drag, startPoint x: 150, startPoint y: 265, endPoint x: 111, endPoint y: 265, distance: 38.8
click div "800.00 Select kgs lbs"
type input "6000"
click div "1 x Pallet(s) Standard (Not Stackable) Package Type Select Bulk Bundle(s) Cardb…"
drag, startPoint x: 84, startPoint y: 13, endPoint x: 139, endPoint y: 9, distance: 55.3
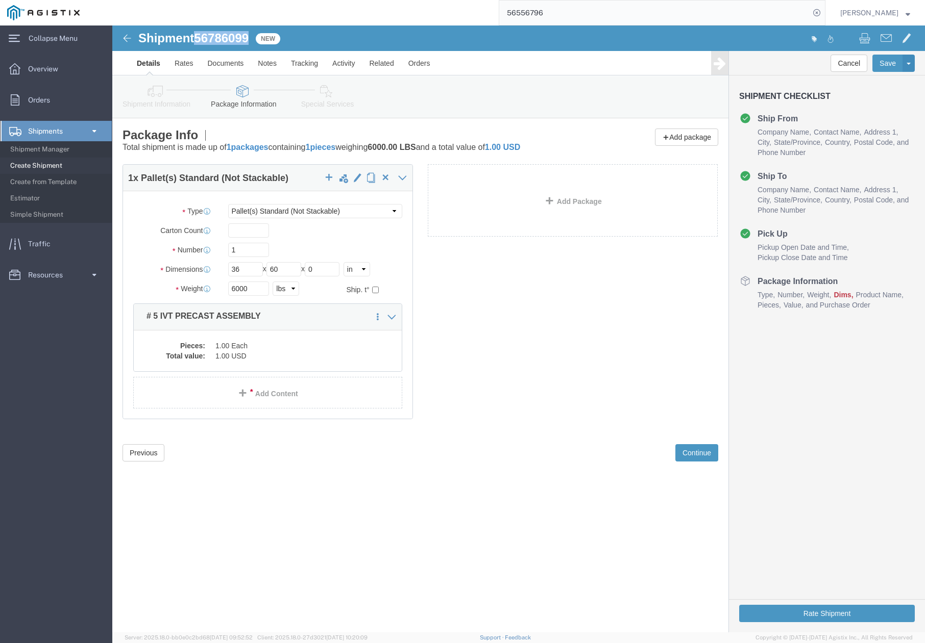
click h1 "Shipment 56786099"
copy span "56786099"
click button "Rate Shipment"
click icon
drag, startPoint x: 209, startPoint y: 244, endPoint x: 190, endPoint y: 244, distance: 19.4
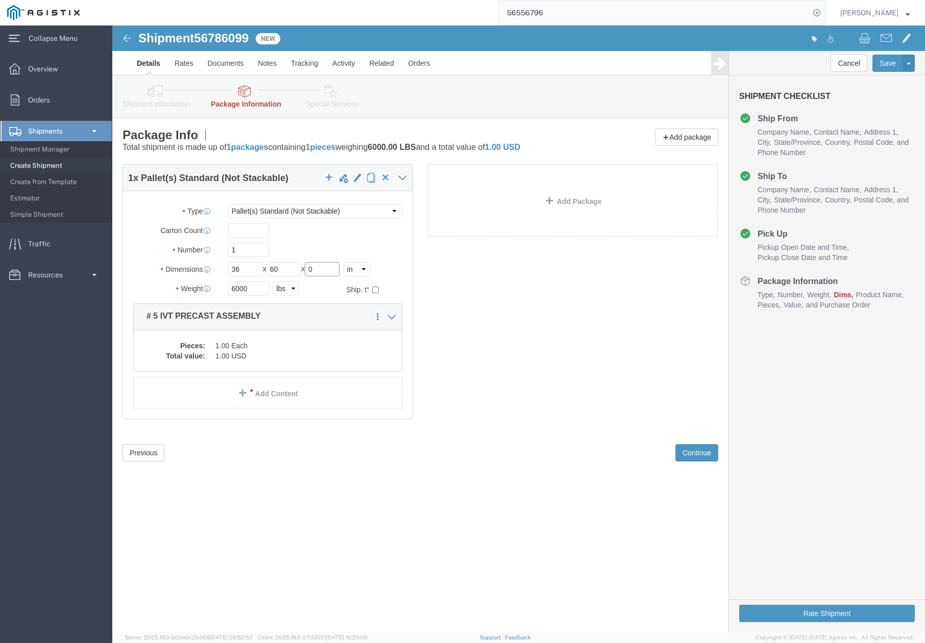
click div "Length 36 x Width 60 x Height 0 Select cm ft in"
type input "30"
drag, startPoint x: 654, startPoint y: 587, endPoint x: 766, endPoint y: 611, distance: 114.7
click button "Rate Shipment"
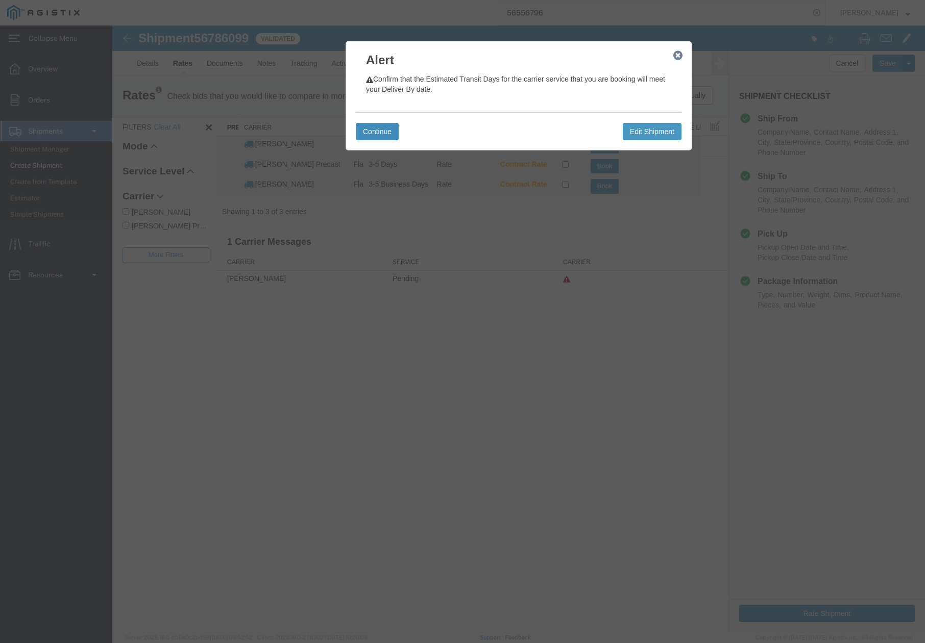
click at [383, 127] on button "Continue" at bounding box center [377, 131] width 43 height 17
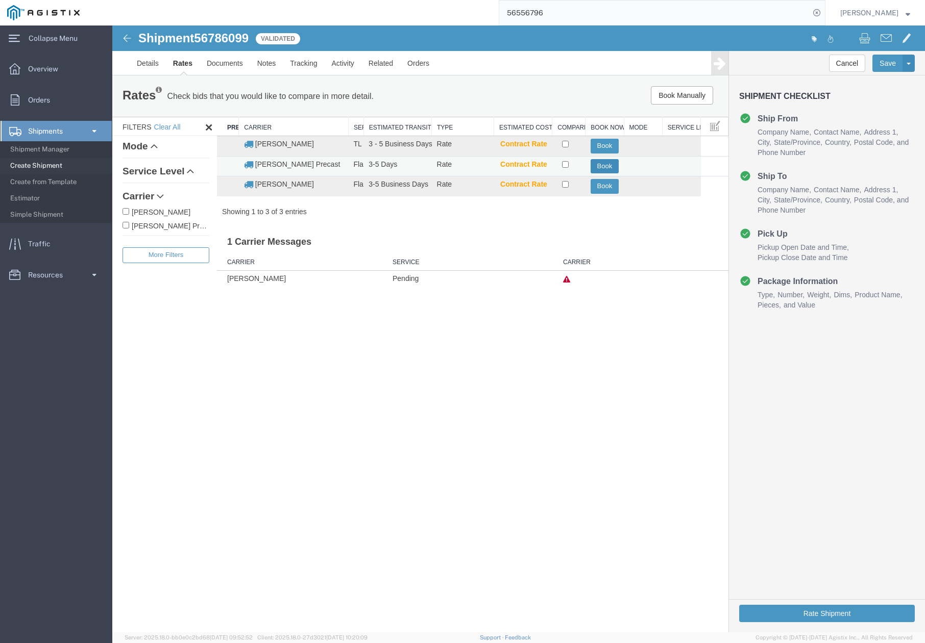
click at [606, 163] on button "Book" at bounding box center [604, 166] width 28 height 15
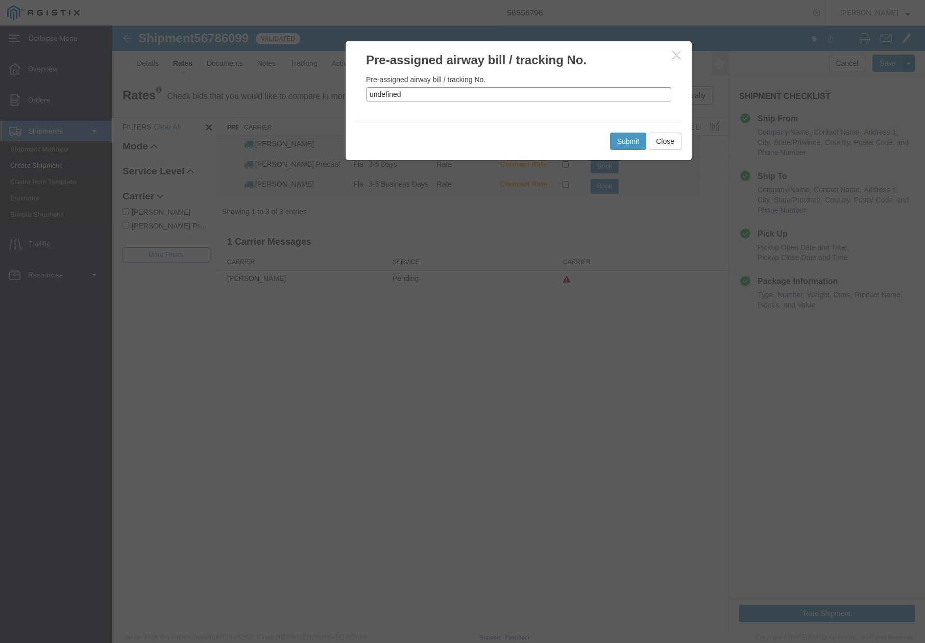
drag, startPoint x: 451, startPoint y: 96, endPoint x: 346, endPoint y: 95, distance: 105.1
click at [346, 95] on div "Pre-assigned airway bill / tracking No. undefined" at bounding box center [518, 95] width 346 height 53
paste input "56786099"
type input "56786099"
click at [621, 137] on button "Submit" at bounding box center [628, 141] width 37 height 17
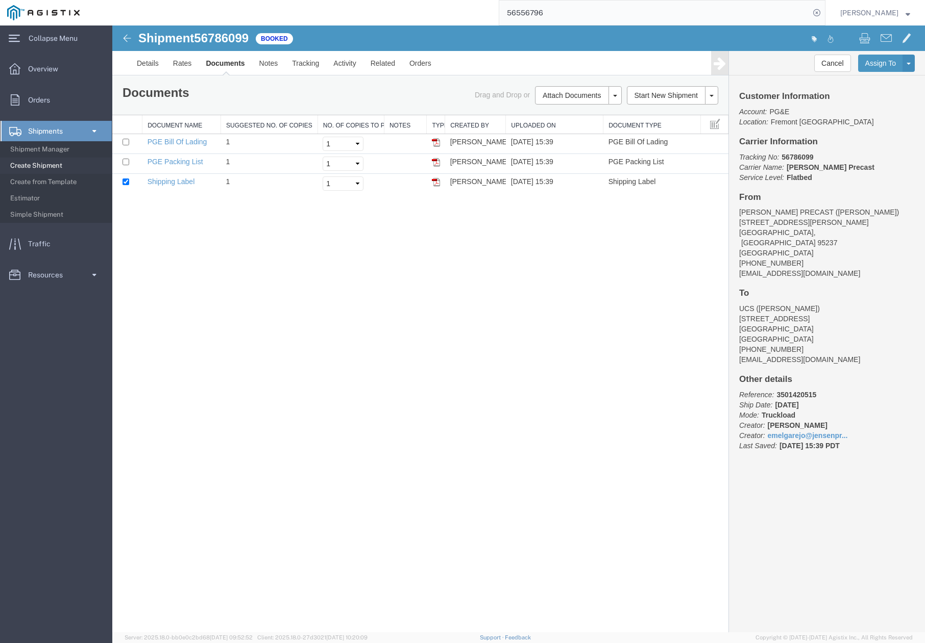
click at [474, 418] on div "Shipment 56786099 3 of 3 Booked Details Rates Documents Notes Tracking Activity…" at bounding box center [518, 329] width 812 height 607
